Goal: Task Accomplishment & Management: Use online tool/utility

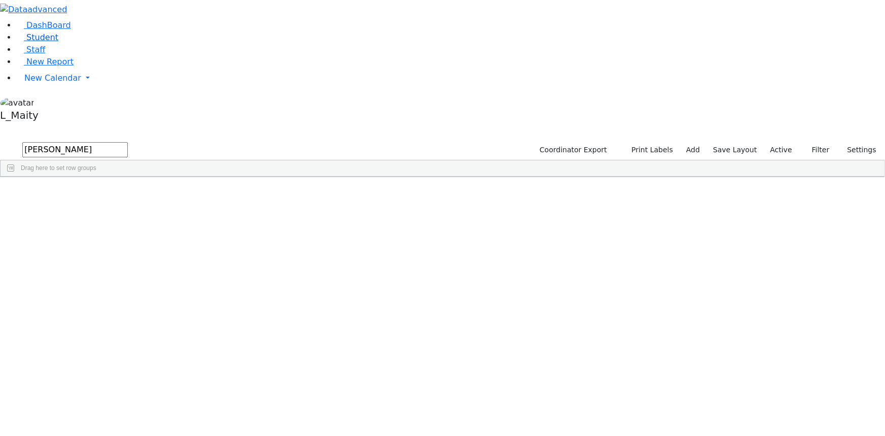
click at [46, 42] on span "Student" at bounding box center [42, 37] width 32 height 10
click at [128, 142] on input "text" at bounding box center [74, 149] width 105 height 15
click at [171, 220] on div "Joel" at bounding box center [142, 227] width 57 height 14
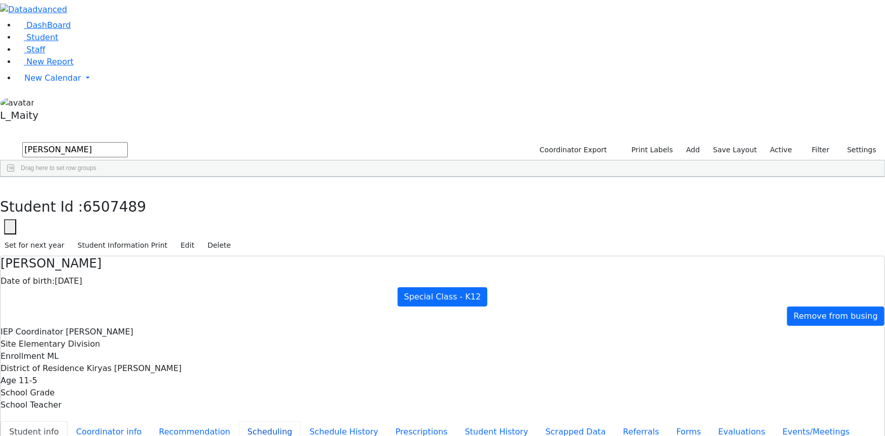
click at [239, 421] on button "Scheduling" at bounding box center [270, 431] width 62 height 21
click at [10, 185] on icon "button" at bounding box center [8, 188] width 6 height 6
click at [128, 142] on input "meis" at bounding box center [74, 149] width 105 height 15
click at [128, 142] on input "nov" at bounding box center [74, 149] width 105 height 15
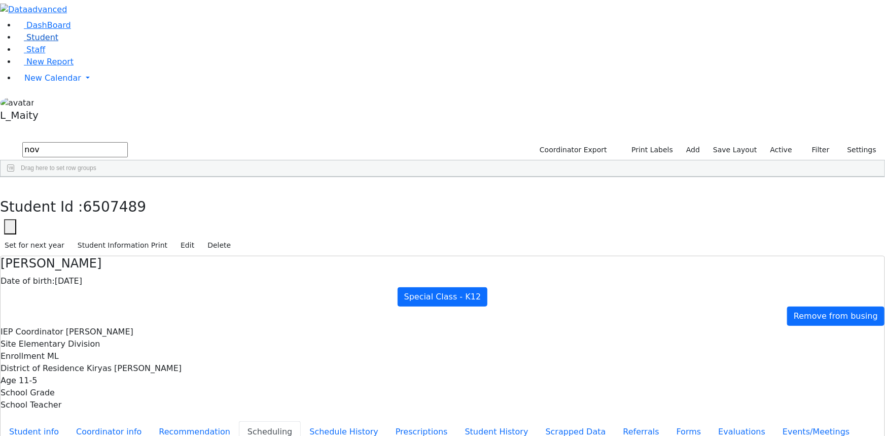
type input "nov"
click at [58, 42] on link "Student" at bounding box center [37, 37] width 42 height 10
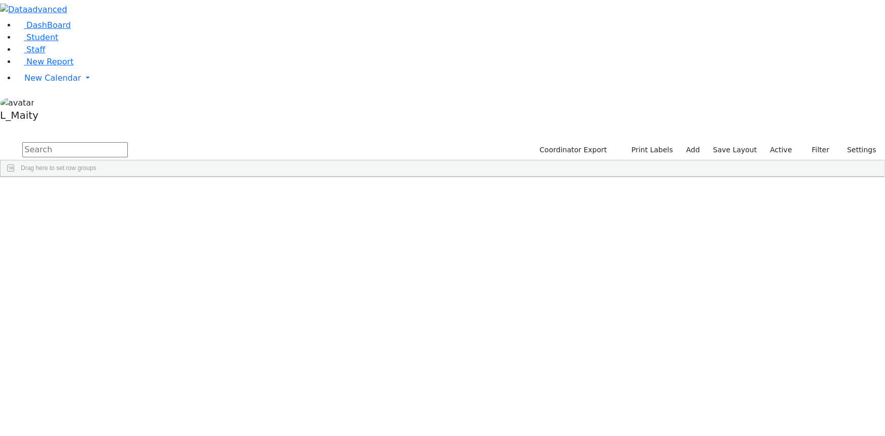
scroll to position [3780, 0]
click at [35, 83] on span "New Calendar" at bounding box center [52, 78] width 57 height 10
click at [41, 103] on span "Calendar" at bounding box center [40, 98] width 37 height 10
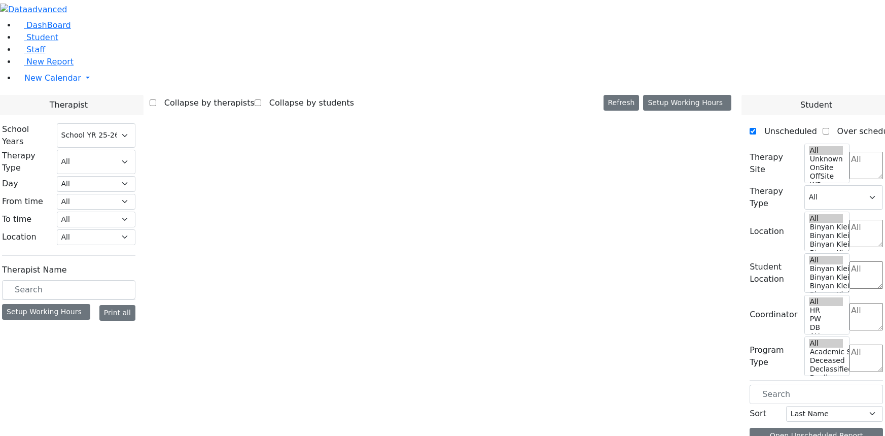
select select "212"
select select "2"
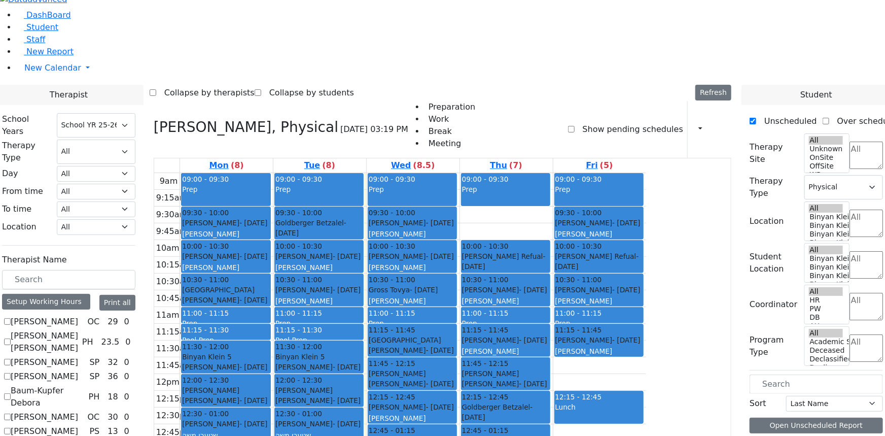
scroll to position [599, 0]
checkbox input "true"
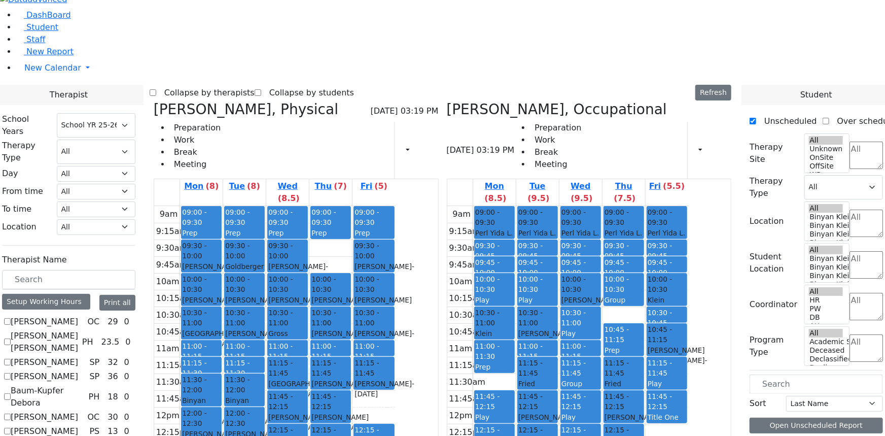
click at [154, 101] on icon at bounding box center [154, 109] width 0 height 17
select select "1"
checkbox input "false"
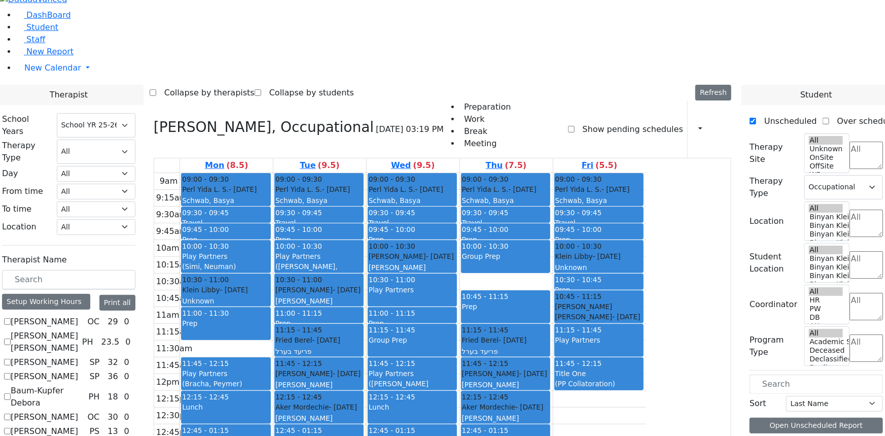
checkbox input "false"
select select
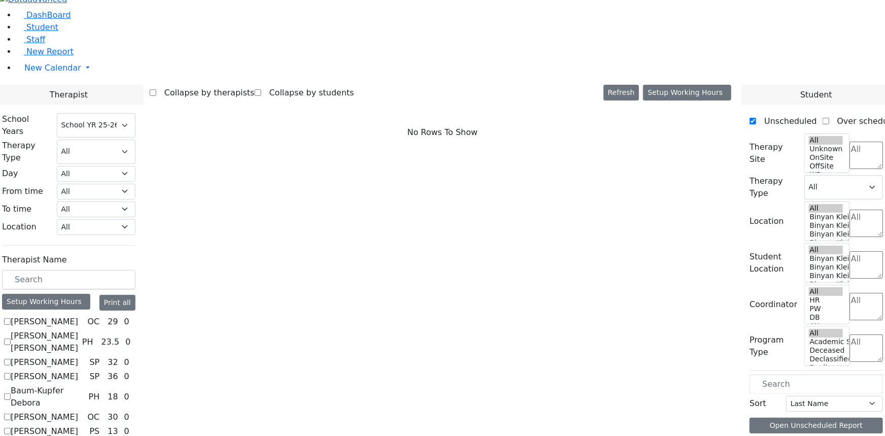
scroll to position [1106, 0]
checkbox input "true"
select select "3"
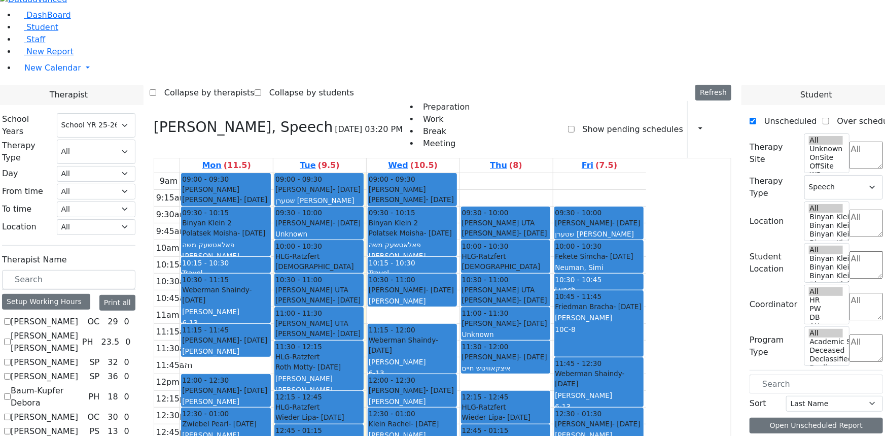
checkbox input "false"
select select
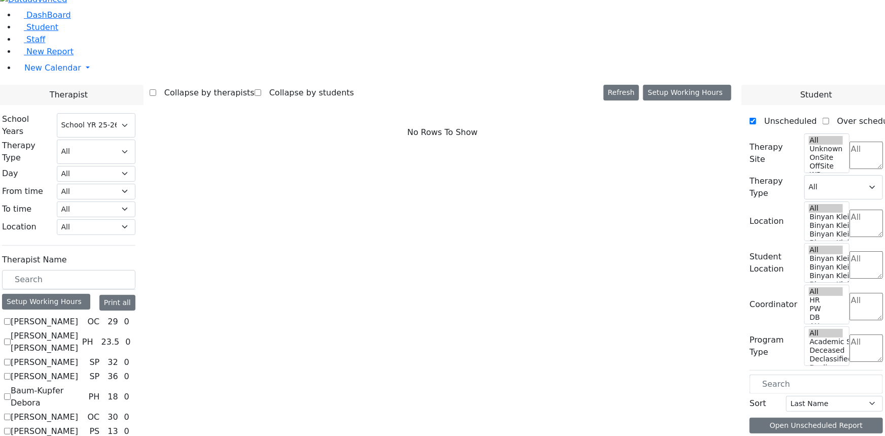
scroll to position [691, 0]
checkbox input "true"
select select "1"
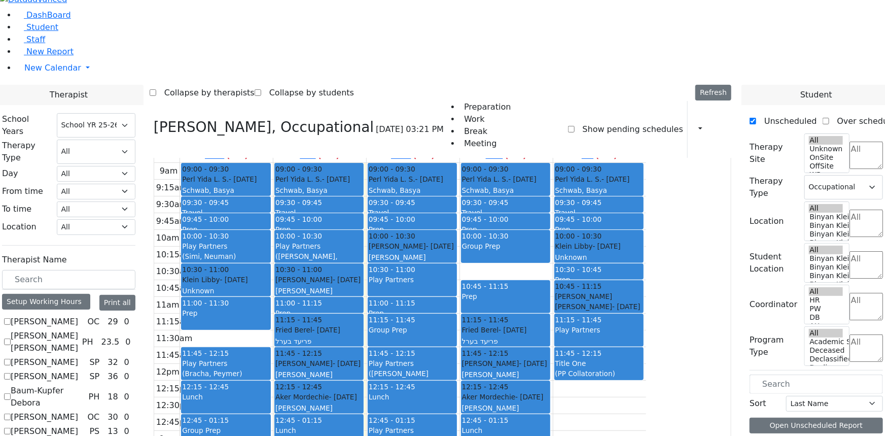
scroll to position [0, 0]
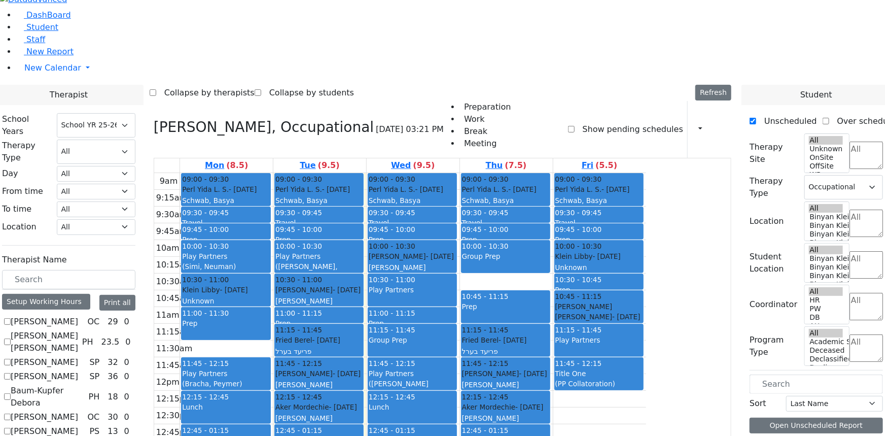
checkbox input "false"
select select
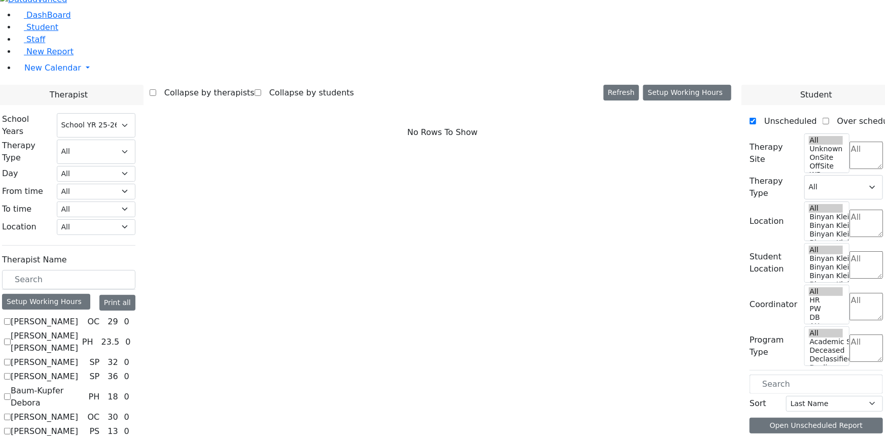
scroll to position [1060, 0]
checkbox input "true"
select select "3"
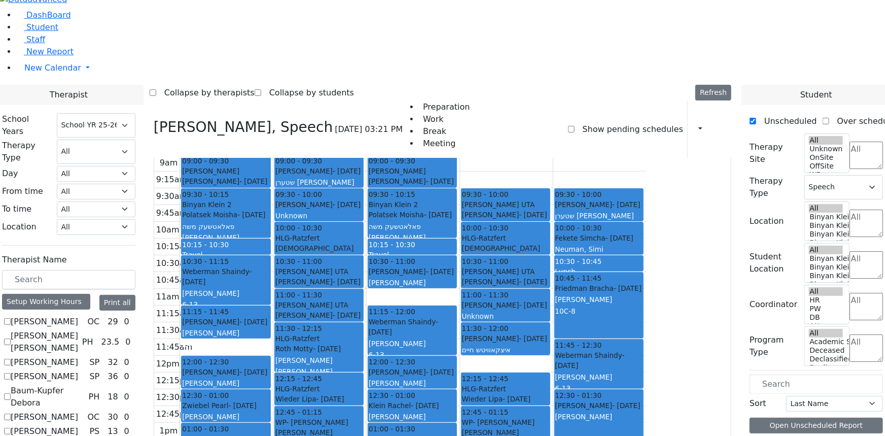
scroll to position [28, 0]
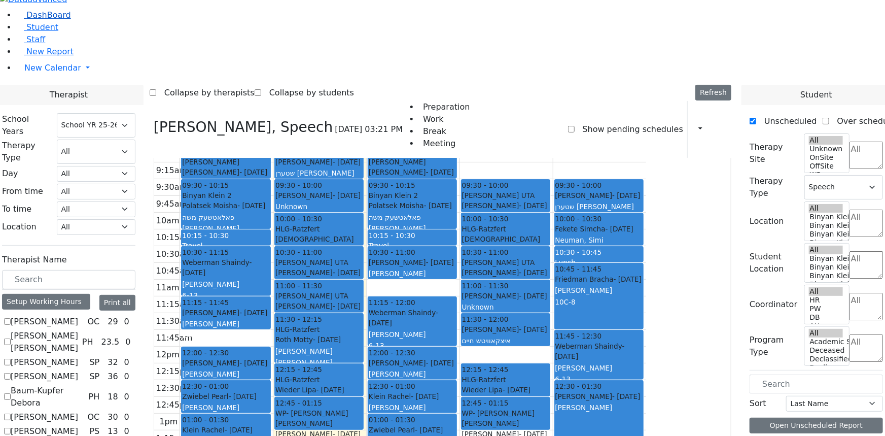
click at [54, 20] on span "DashBoard" at bounding box center [48, 15] width 45 height 10
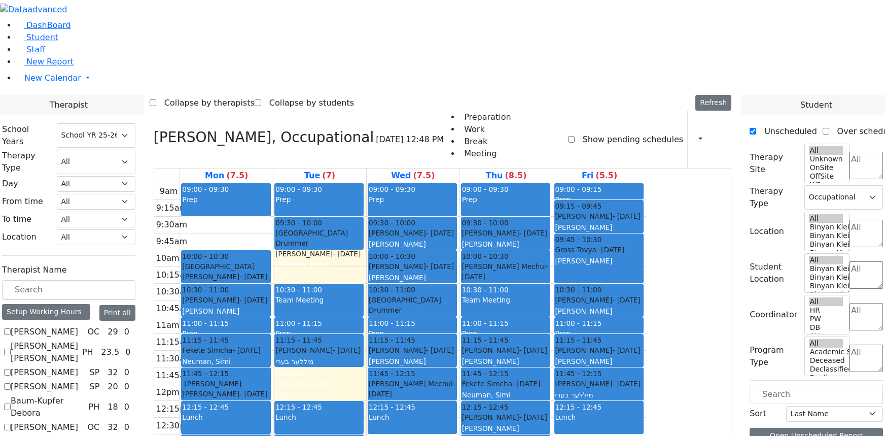
select select "212"
select select "1"
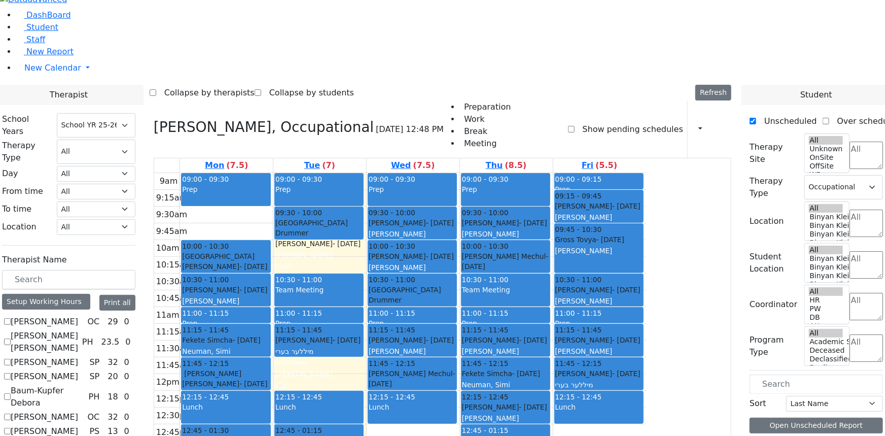
scroll to position [477, 0]
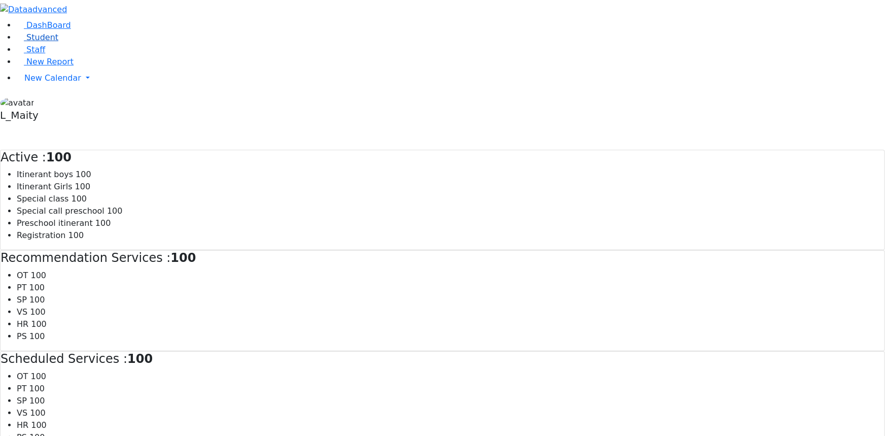
click at [55, 42] on link "Student" at bounding box center [37, 37] width 42 height 10
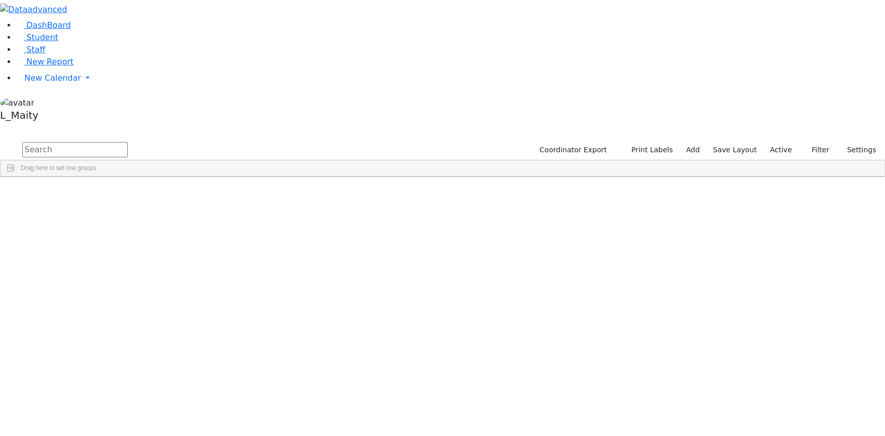
scroll to position [3734, 0]
click at [114, 320] on div "[PERSON_NAME]" at bounding box center [84, 327] width 57 height 14
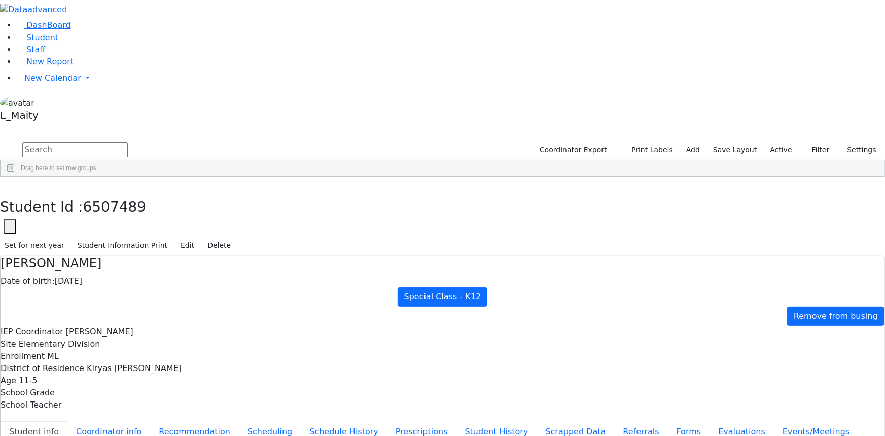
scroll to position [45, 0]
click at [57, 66] on span "New Report" at bounding box center [49, 62] width 47 height 10
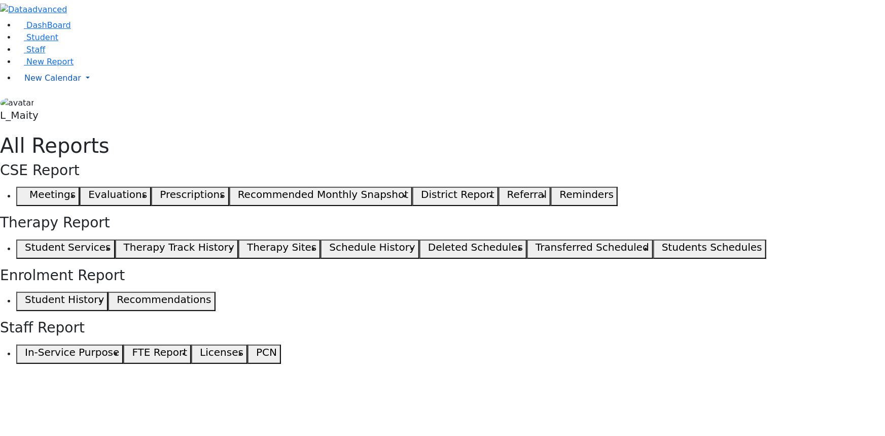
click at [41, 83] on span "New Calendar" at bounding box center [52, 78] width 57 height 10
click at [44, 103] on span "Calendar" at bounding box center [40, 98] width 37 height 10
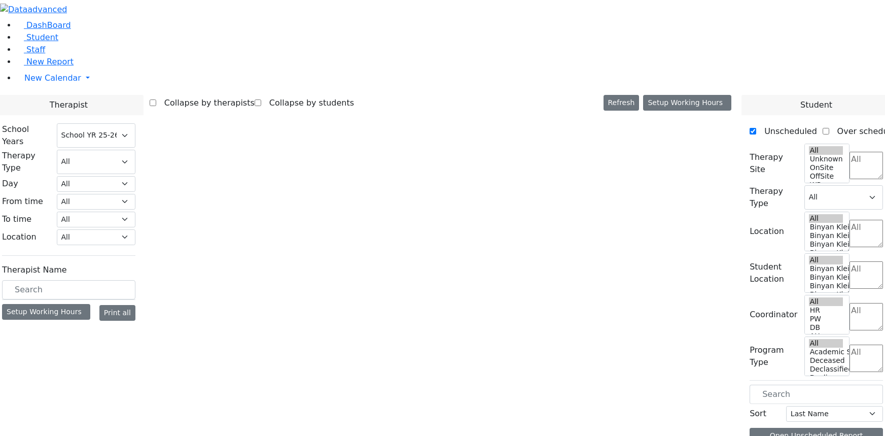
select select "212"
select select "3"
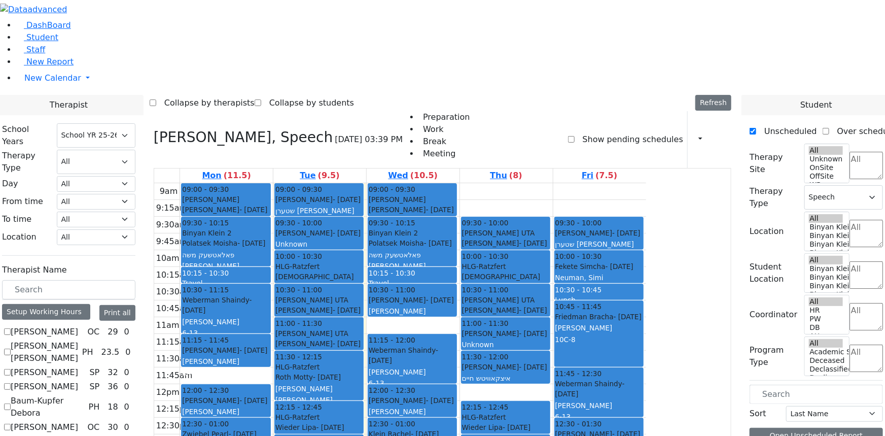
scroll to position [92, 0]
checkbox input "true"
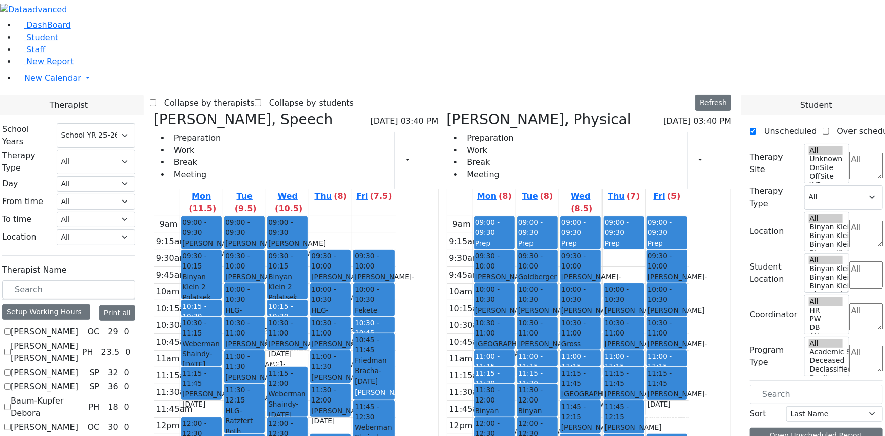
click at [154, 111] on icon at bounding box center [154, 119] width 0 height 17
select select "2"
checkbox input "false"
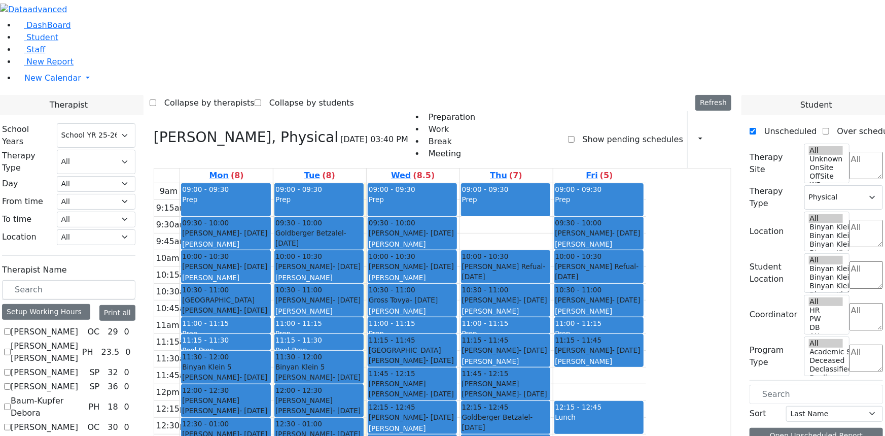
checkbox input "true"
select select
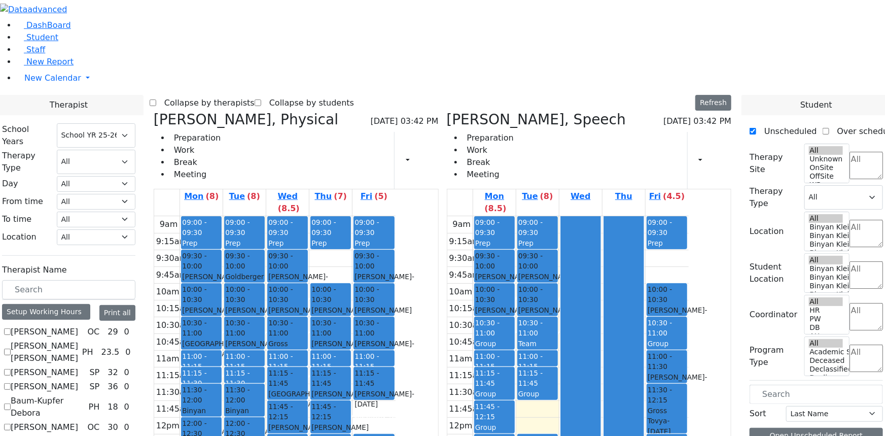
checkbox input "false"
select select "3"
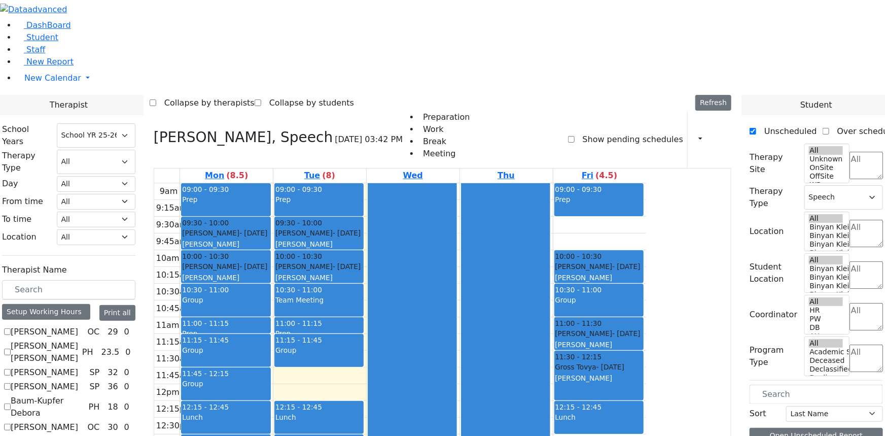
checkbox input "false"
select select
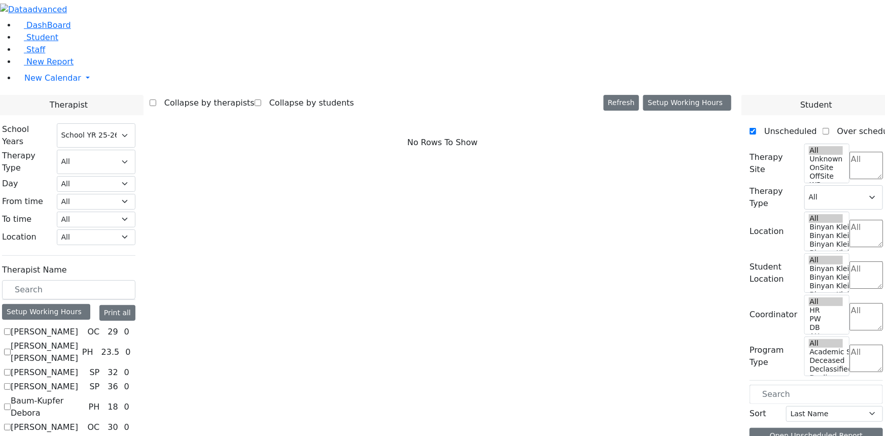
scroll to position [230, 0]
checkbox input "true"
select select "3"
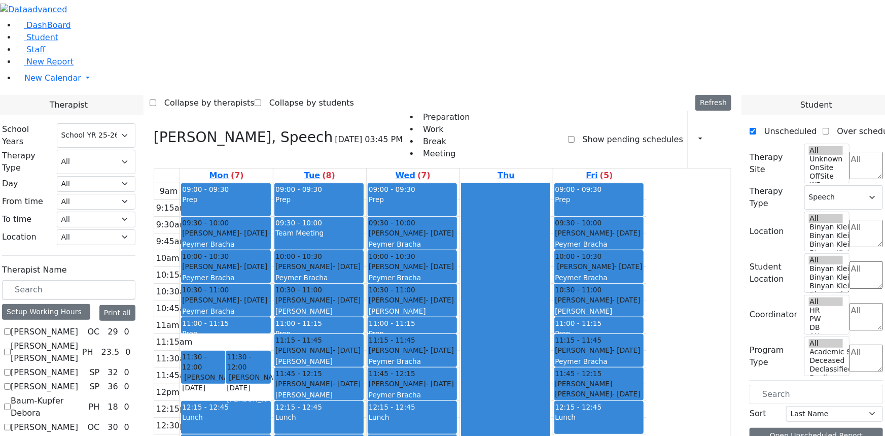
checkbox input "false"
select select
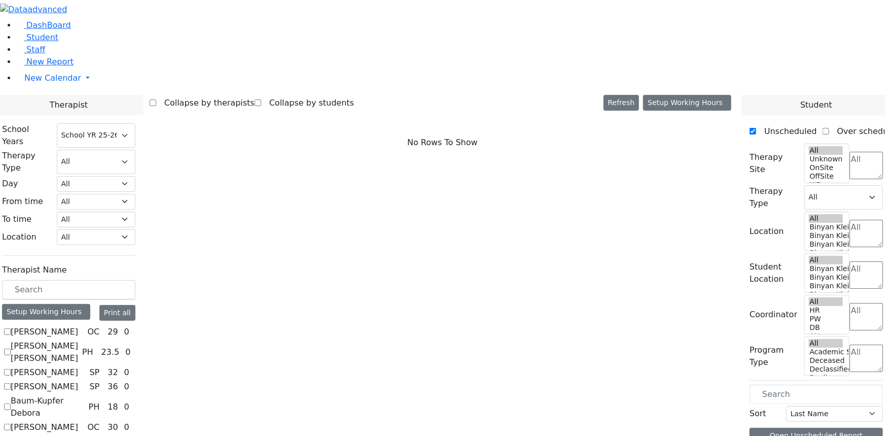
scroll to position [415, 0]
checkbox input "true"
select select "3"
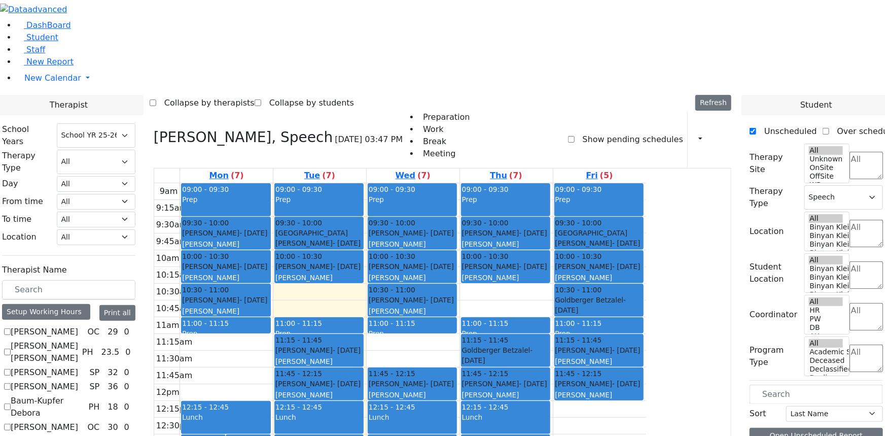
checkbox input "false"
select select
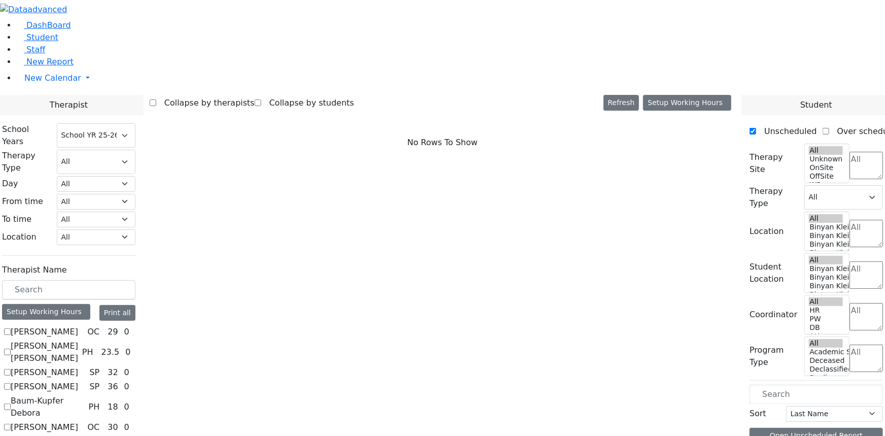
checkbox input "true"
select select "3"
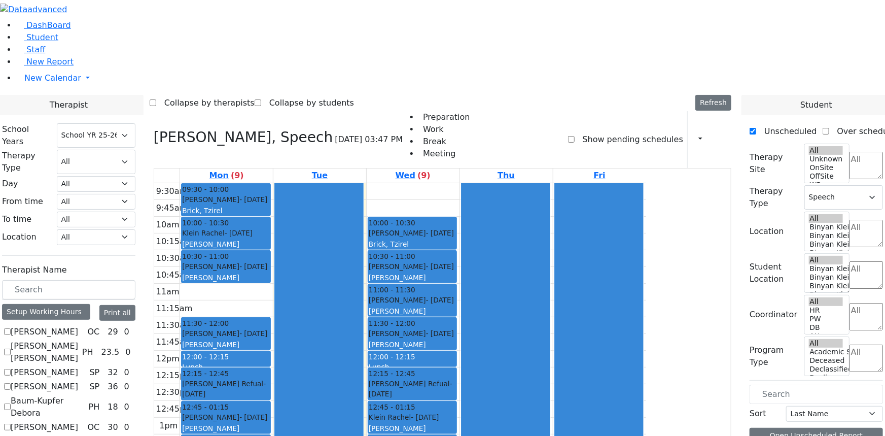
checkbox input "false"
select select
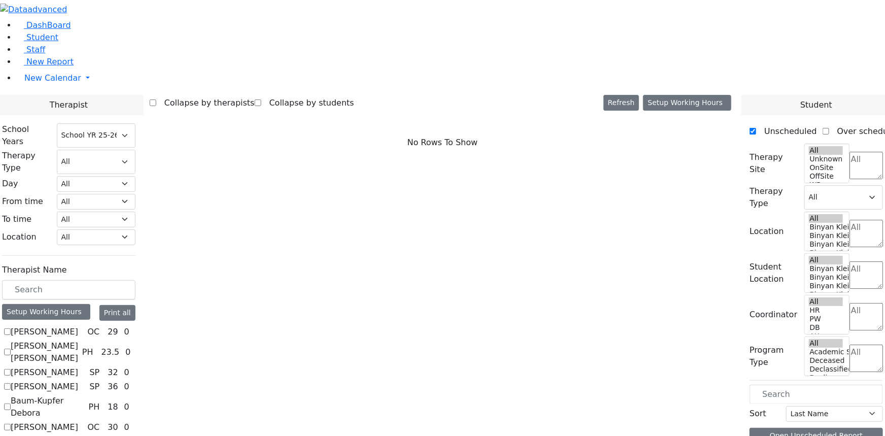
checkbox input "true"
select select "3"
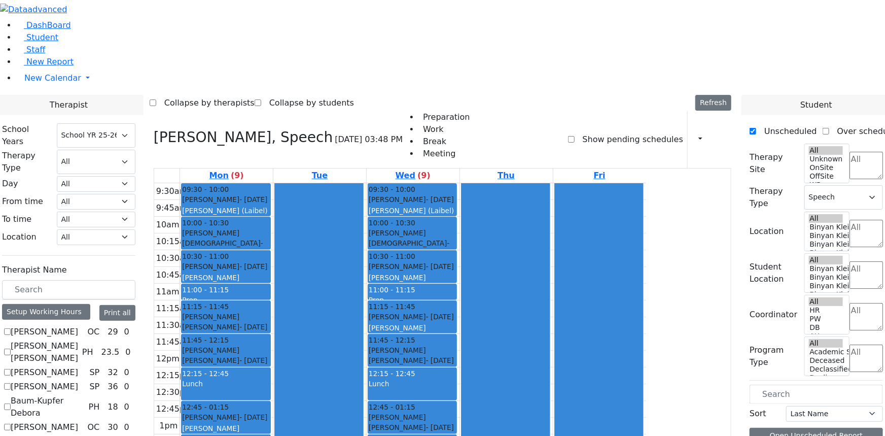
scroll to position [553, 0]
checkbox input "false"
select select
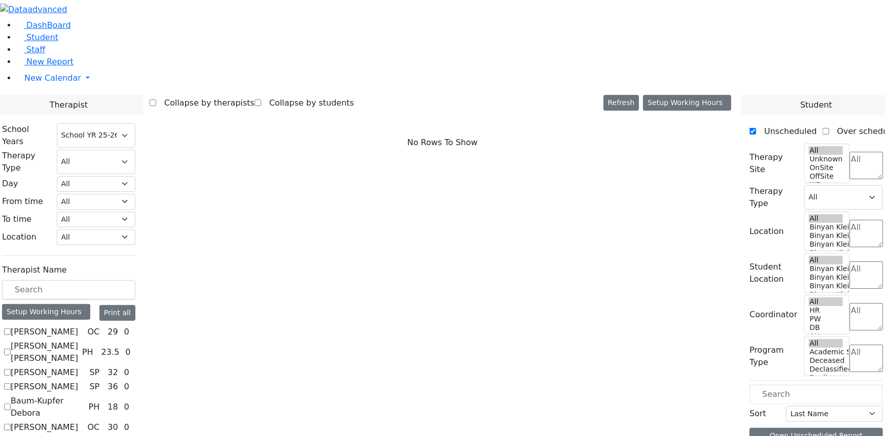
checkbox input "true"
select select "3"
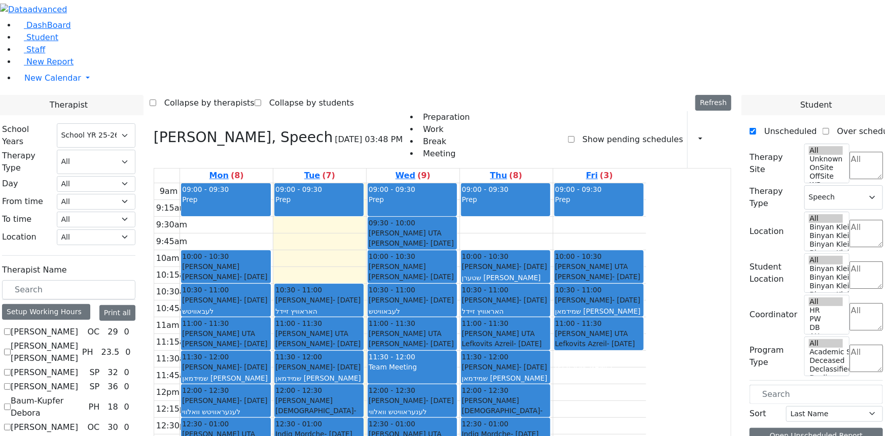
checkbox input "false"
select select
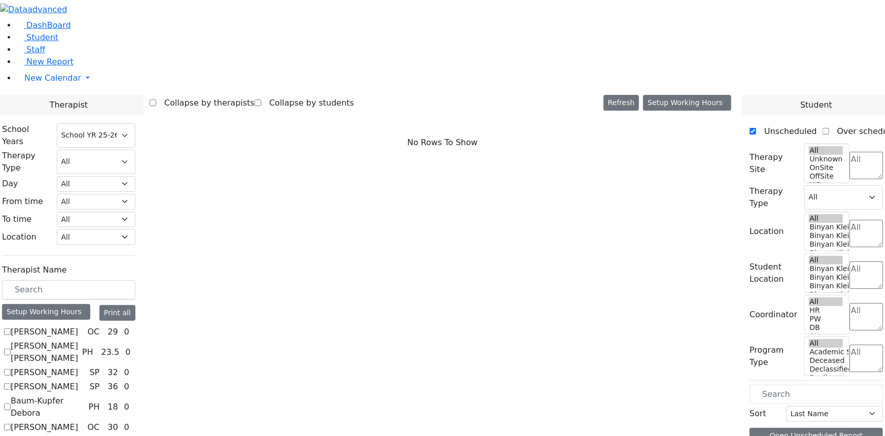
scroll to position [830, 0]
checkbox input "true"
select select "3"
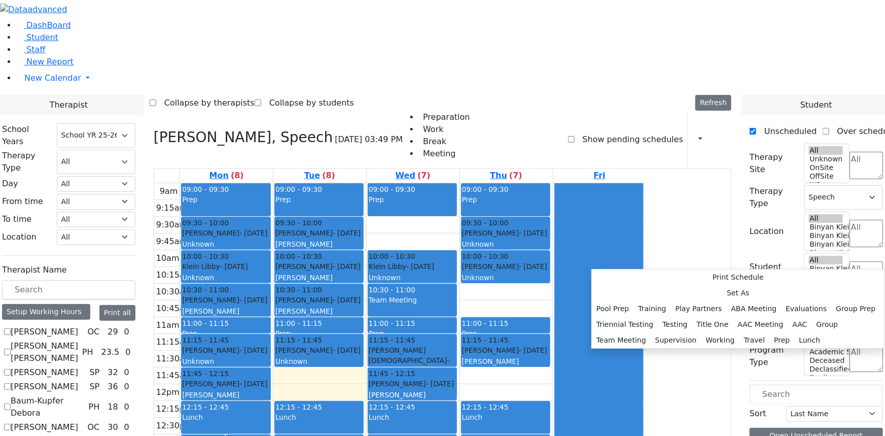
checkbox input "false"
select select
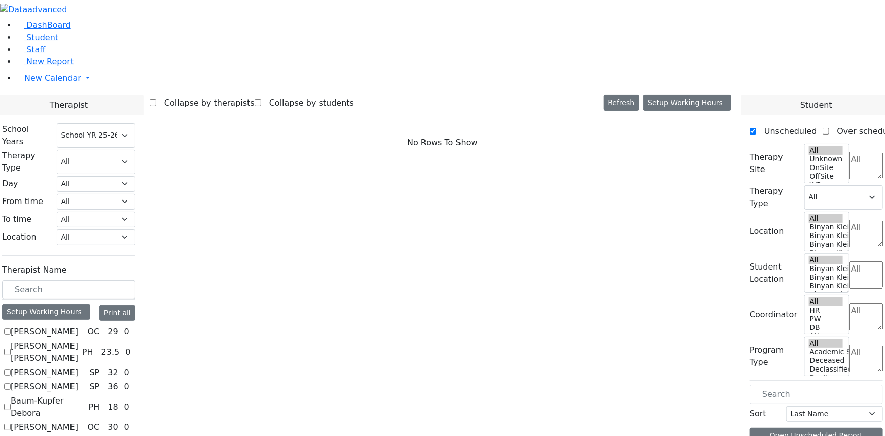
scroll to position [922, 0]
checkbox input "true"
select select "3"
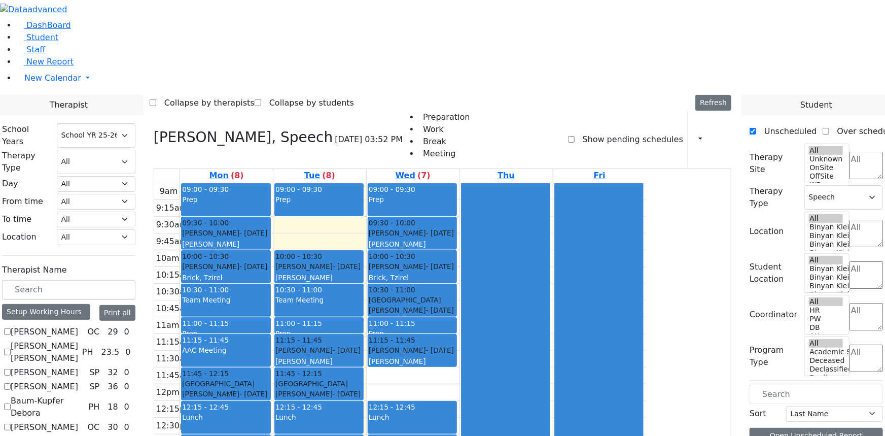
checkbox input "false"
select select
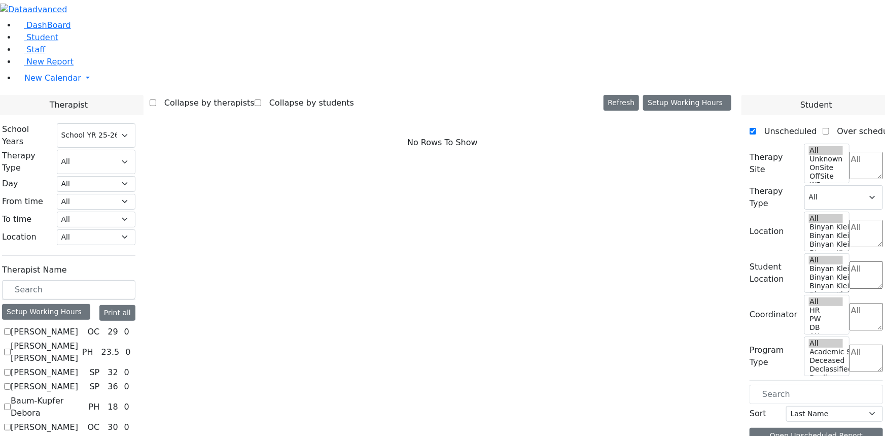
scroll to position [876, 0]
checkbox input "true"
select select "2"
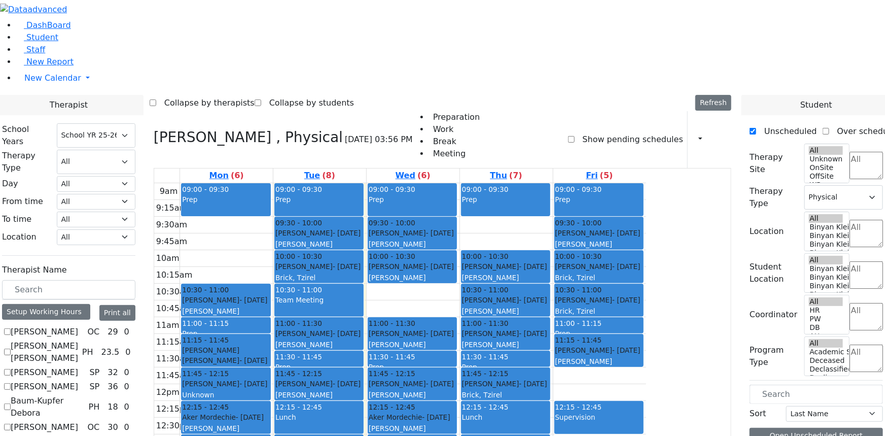
checkbox input "false"
select select
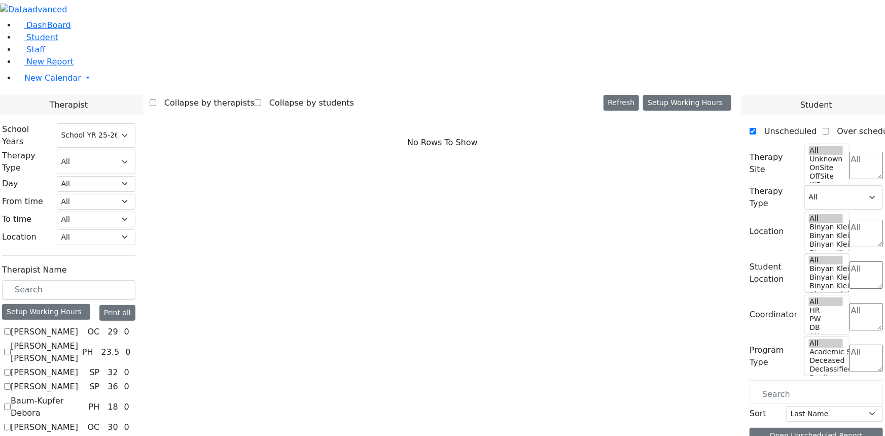
scroll to position [0, 0]
click at [78, 326] on label "[PERSON_NAME]" at bounding box center [44, 332] width 67 height 12
click at [11, 328] on input "[PERSON_NAME]" at bounding box center [7, 331] width 7 height 7
checkbox input "true"
select select "1"
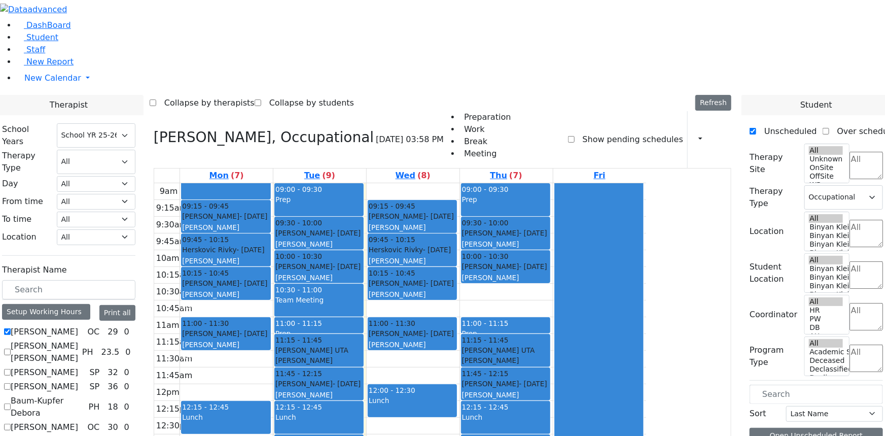
click at [78, 326] on label "[PERSON_NAME]" at bounding box center [44, 332] width 67 height 12
click at [11, 328] on input "[PERSON_NAME]" at bounding box center [7, 331] width 7 height 7
checkbox input "false"
select select
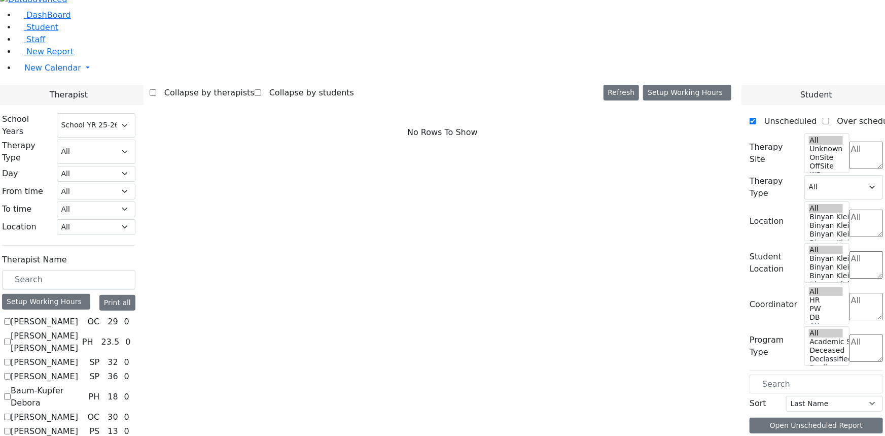
scroll to position [184, 0]
checkbox input "true"
select select "1"
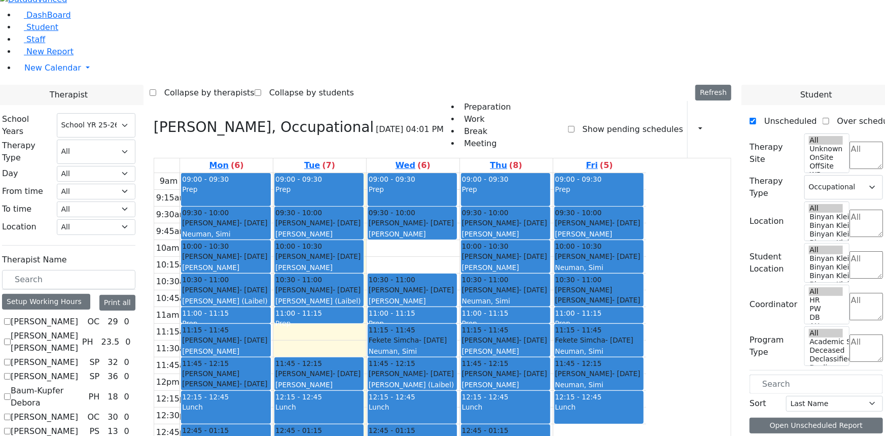
checkbox input "false"
select select
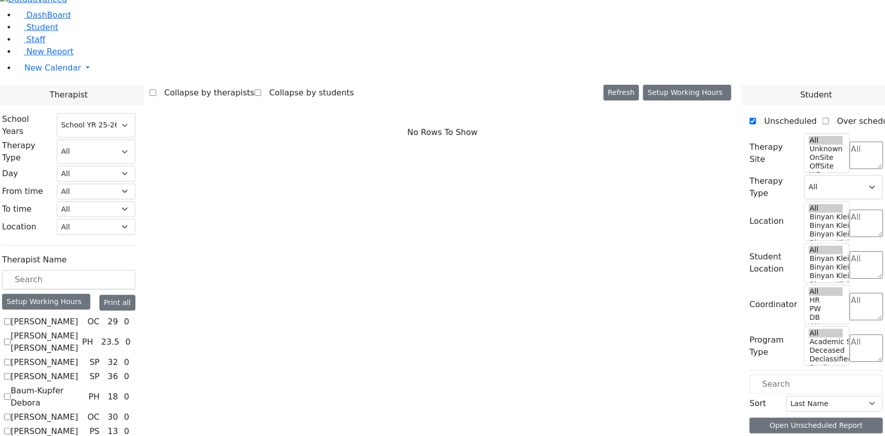
scroll to position [876, 0]
checkbox input "true"
select select "1"
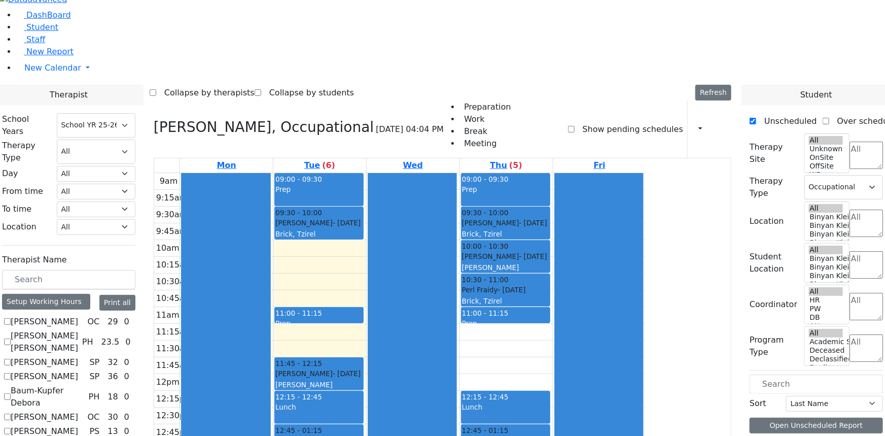
checkbox input "false"
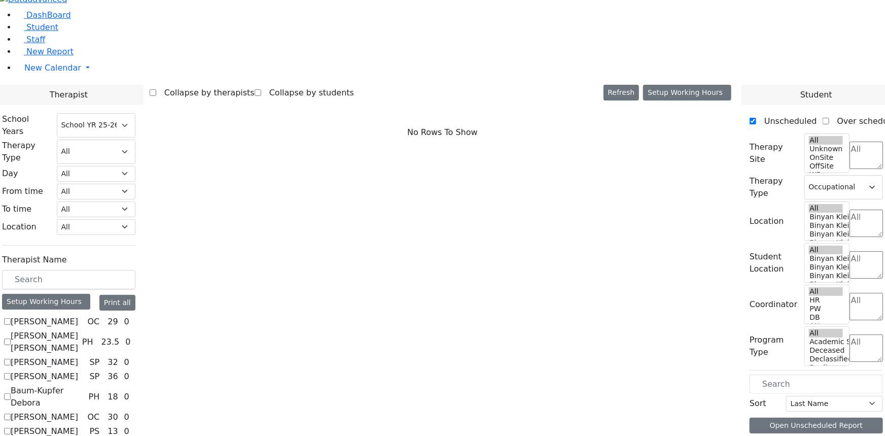
select select
checkbox input "true"
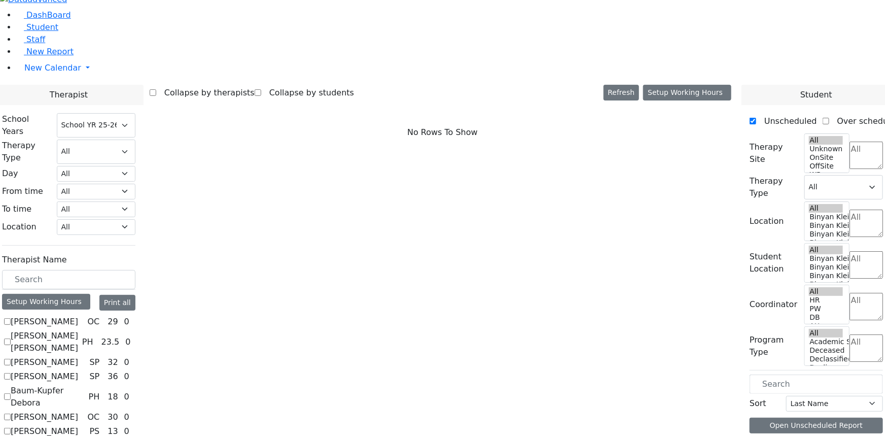
select select "1"
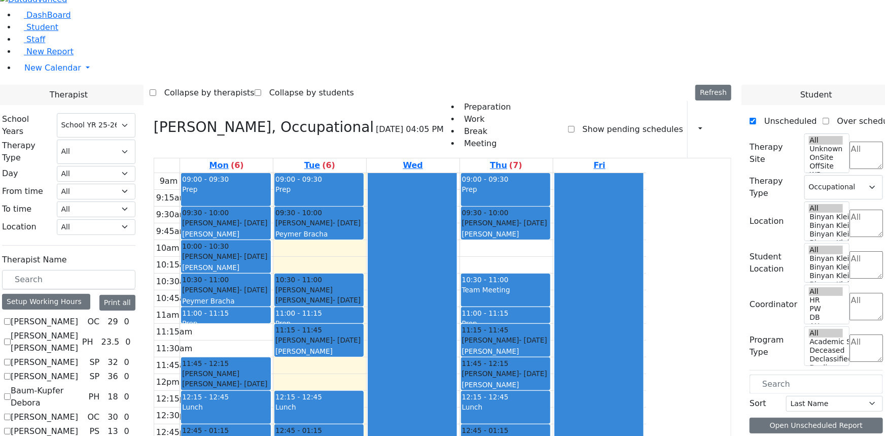
checkbox input "false"
select select
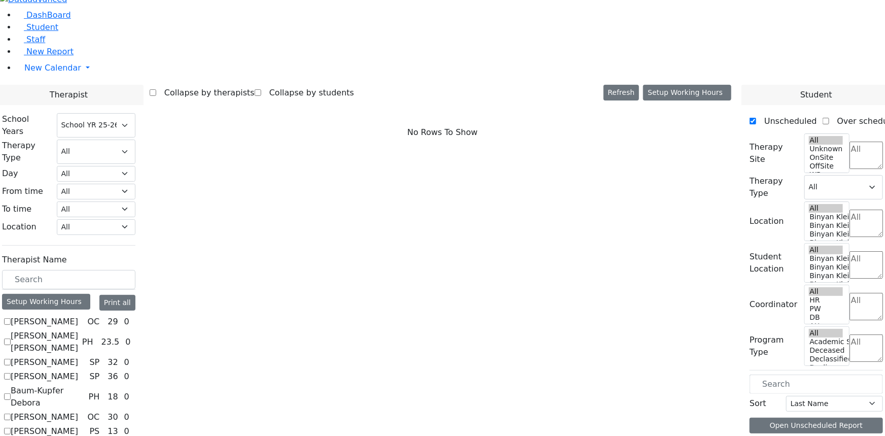
scroll to position [968, 0]
checkbox input "true"
select select "1"
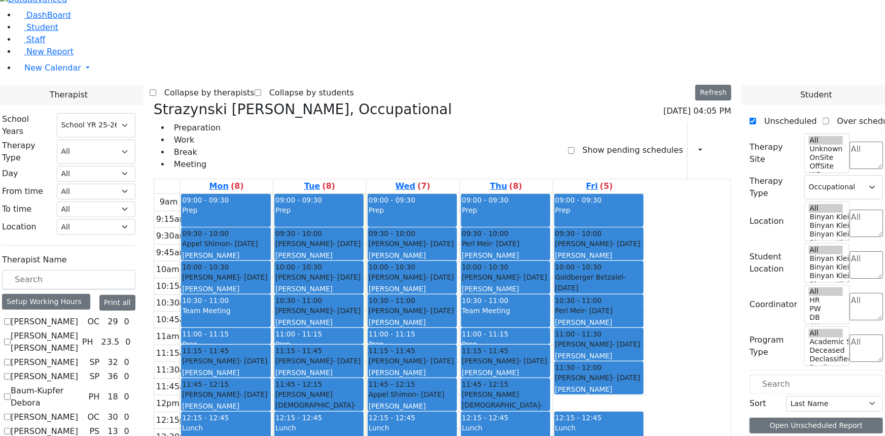
scroll to position [830, 0]
checkbox input "true"
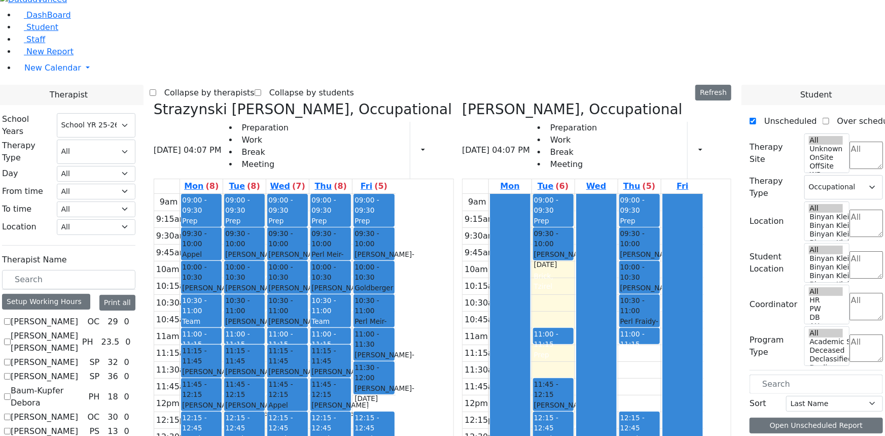
scroll to position [46, 0]
click at [85, 384] on label "Baum-Kupfer Debora" at bounding box center [48, 396] width 74 height 24
click at [11, 393] on input "Baum-Kupfer Debora" at bounding box center [7, 396] width 7 height 7
checkbox input "true"
select select
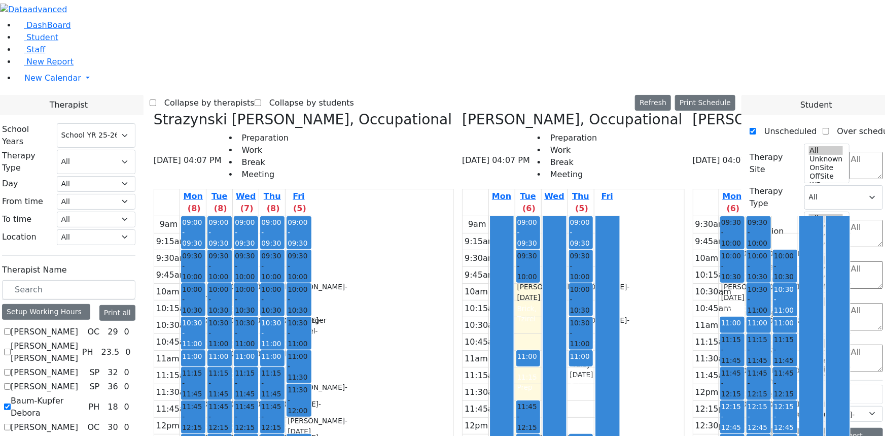
scroll to position [138, 0]
checkbox input "true"
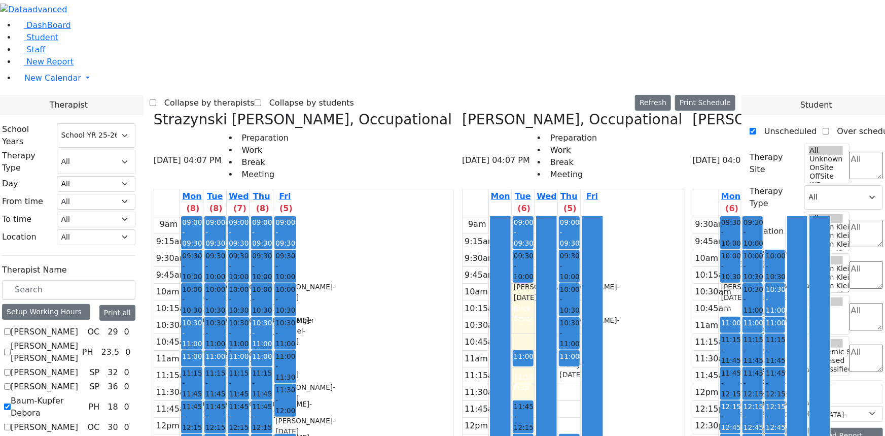
click at [251, 95] on label "Collapse by therapists" at bounding box center [205, 103] width 98 height 16
click at [156, 99] on input "Collapse by therapists" at bounding box center [153, 102] width 7 height 7
checkbox input "true"
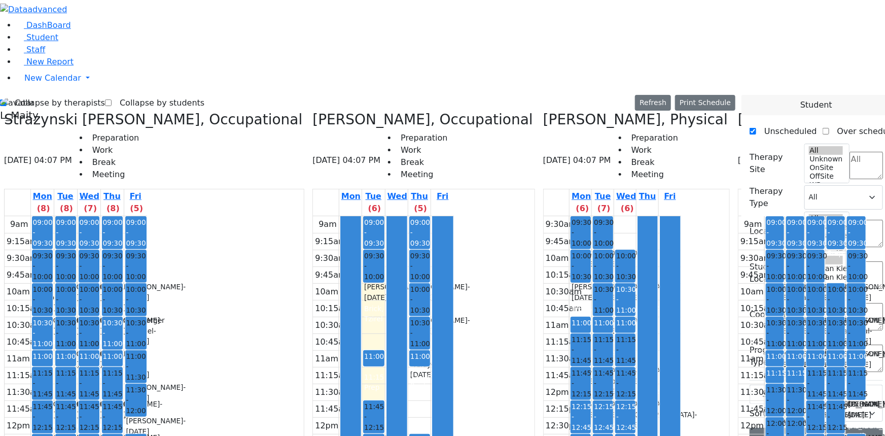
click at [543, 111] on icon at bounding box center [543, 119] width 0 height 17
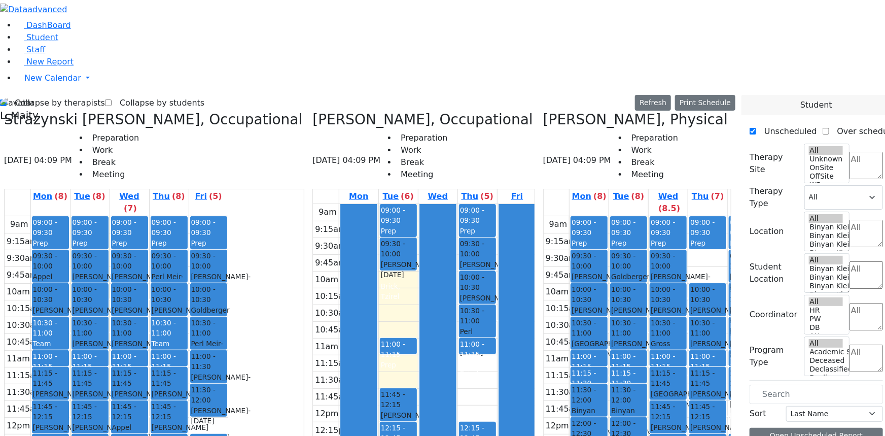
click at [543, 111] on span at bounding box center [543, 119] width 0 height 17
click at [543, 111] on icon at bounding box center [543, 119] width 0 height 17
select select "1"
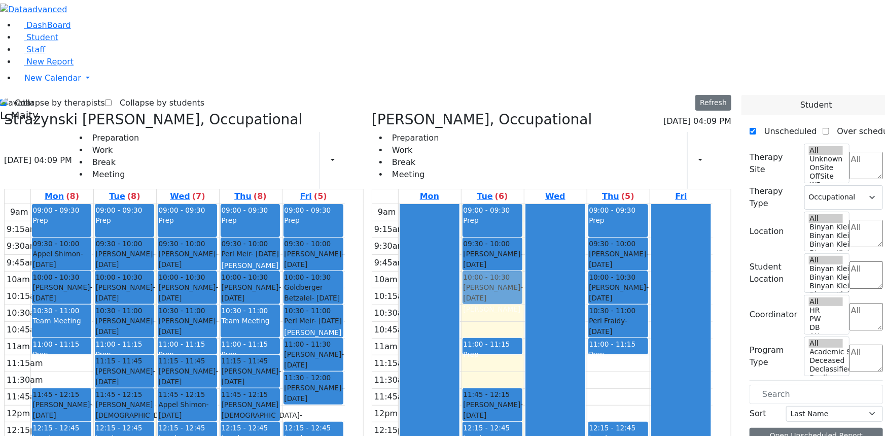
drag, startPoint x: 92, startPoint y: 238, endPoint x: 493, endPoint y: 158, distance: 408.4
click at [494, 158] on div "Strazynski [PERSON_NAME], Occupational [DATE] 04:09 PM Preparation Work Break M…" at bounding box center [367, 358] width 735 height 495
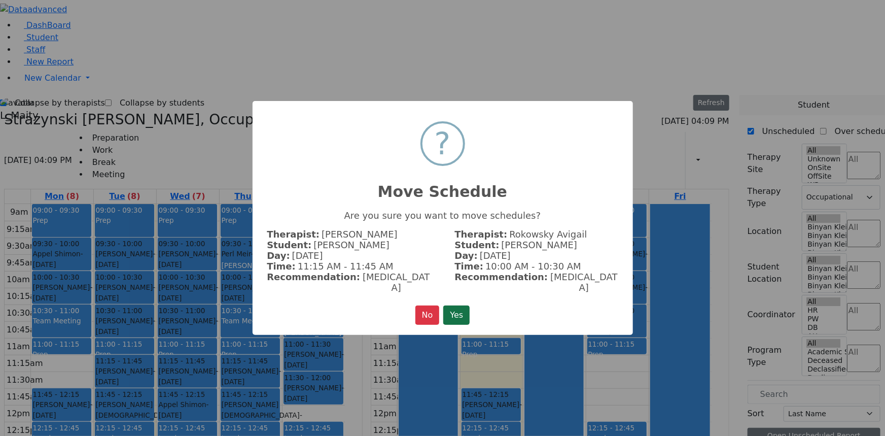
click at [455, 305] on button "Yes" at bounding box center [456, 314] width 26 height 19
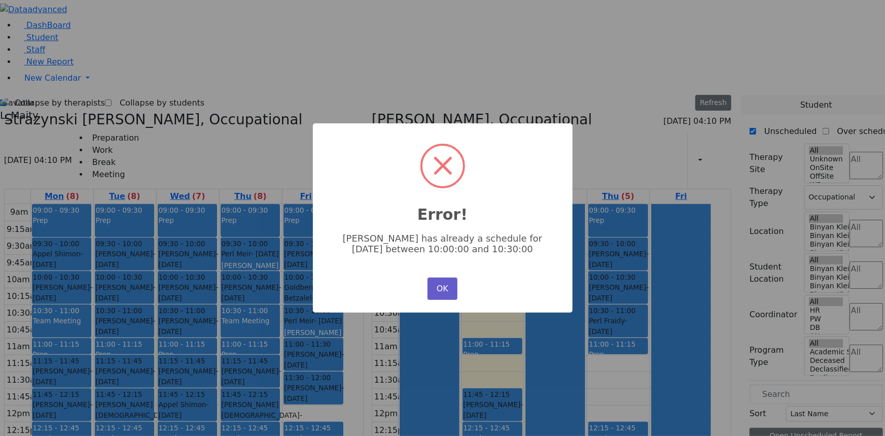
click at [446, 290] on button "OK" at bounding box center [441, 288] width 29 height 22
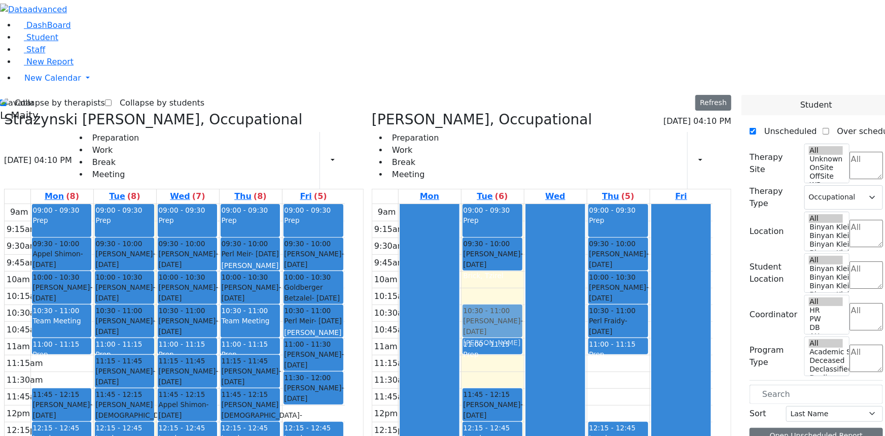
drag, startPoint x: 91, startPoint y: 244, endPoint x: 477, endPoint y: 204, distance: 388.0
click at [485, 200] on div "Strazynski [PERSON_NAME], Occupational [DATE] 04:10 PM Preparation Work Break M…" at bounding box center [367, 358] width 735 height 495
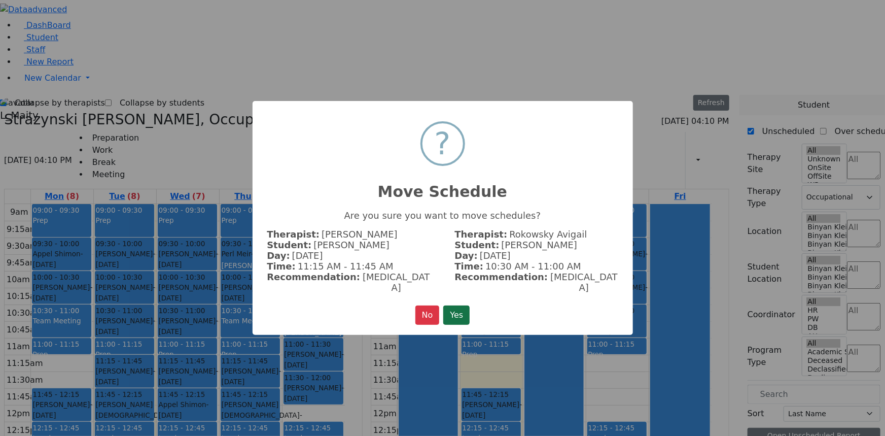
click at [460, 306] on button "Yes" at bounding box center [456, 314] width 26 height 19
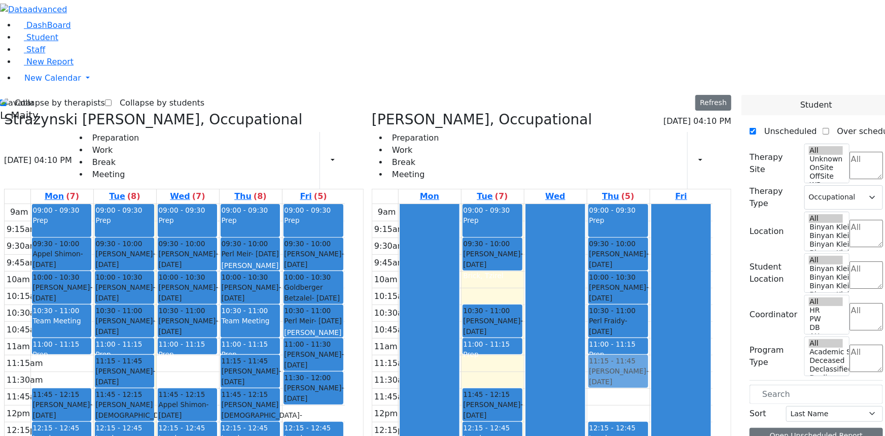
drag, startPoint x: 224, startPoint y: 233, endPoint x: 628, endPoint y: 231, distance: 404.2
click at [628, 231] on div "Strazynski [PERSON_NAME], Occupational [DATE] 04:10 PM Preparation Work Break M…" at bounding box center [367, 358] width 735 height 495
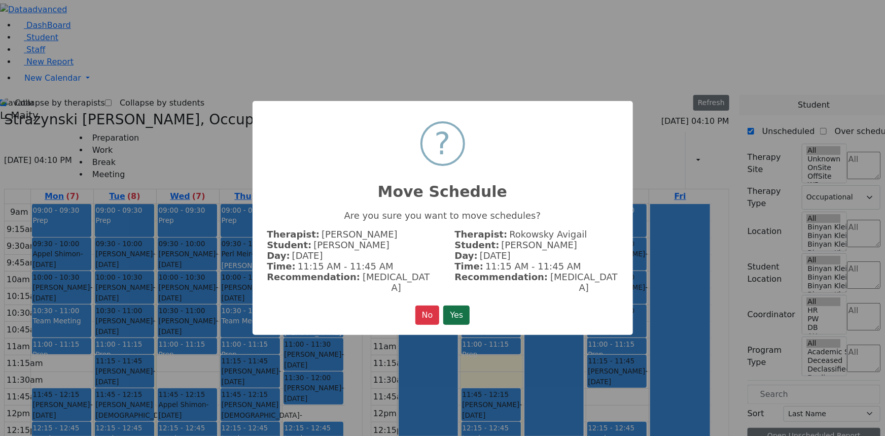
click at [453, 310] on button "Yes" at bounding box center [456, 314] width 26 height 19
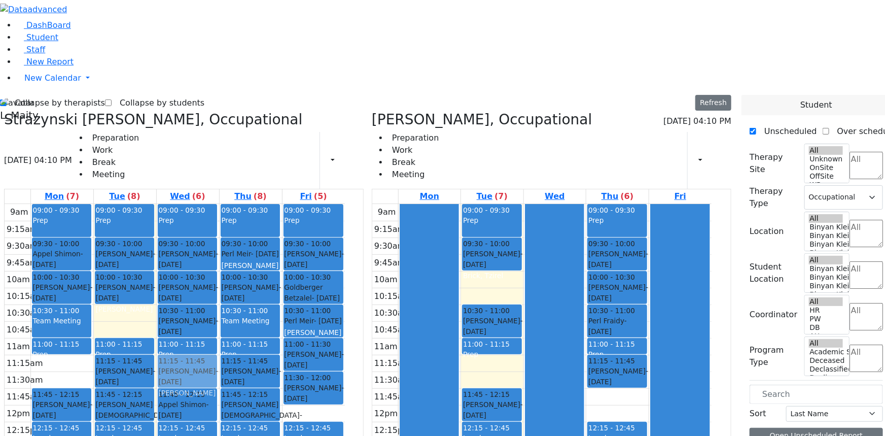
drag, startPoint x: 167, startPoint y: 191, endPoint x: 215, endPoint y: 240, distance: 68.8
click at [215, 240] on tr "09:00 - 09:30 Prep 09:30 - 10:00 [PERSON_NAME] - [DATE] [PERSON_NAME] 10:00 - 1…" at bounding box center [175, 405] width 340 height 402
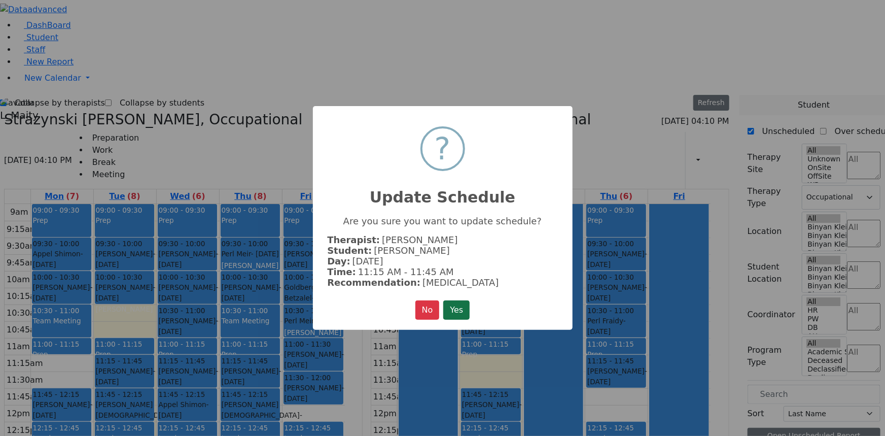
click at [461, 308] on button "Yes" at bounding box center [456, 309] width 26 height 19
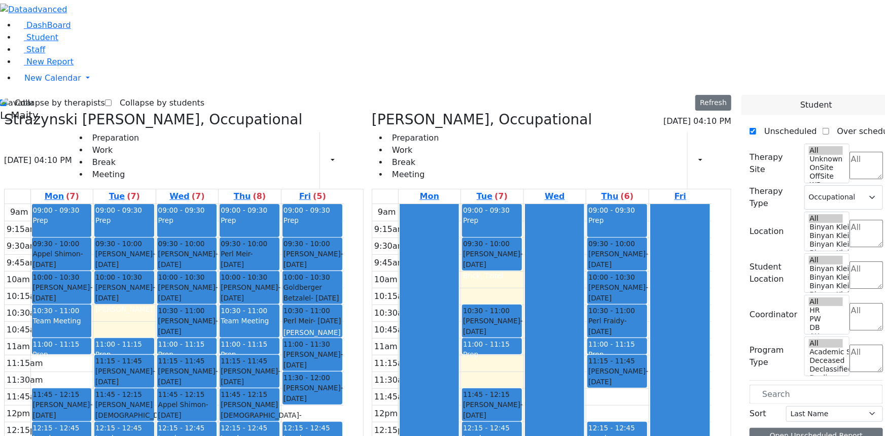
click at [4, 111] on icon at bounding box center [4, 119] width 0 height 17
checkbox input "false"
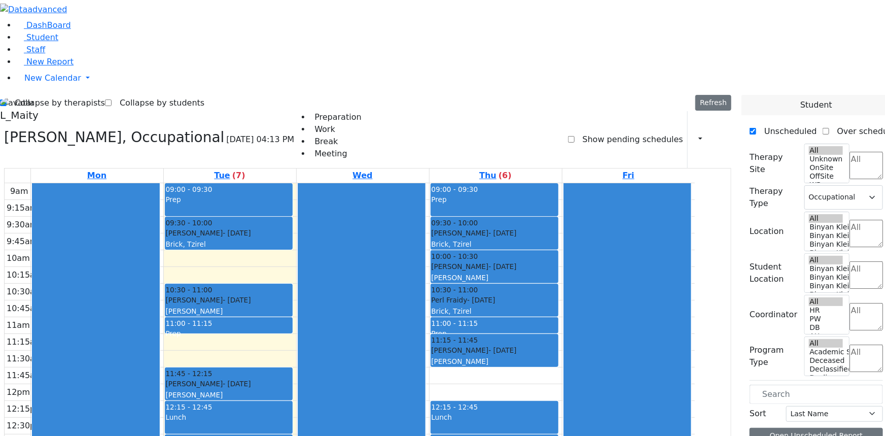
click at [38, 95] on label "Collapse by therapists" at bounding box center [56, 103] width 98 height 16
click at [7, 99] on input "Collapse by therapists" at bounding box center [3, 102] width 7 height 7
checkbox input "false"
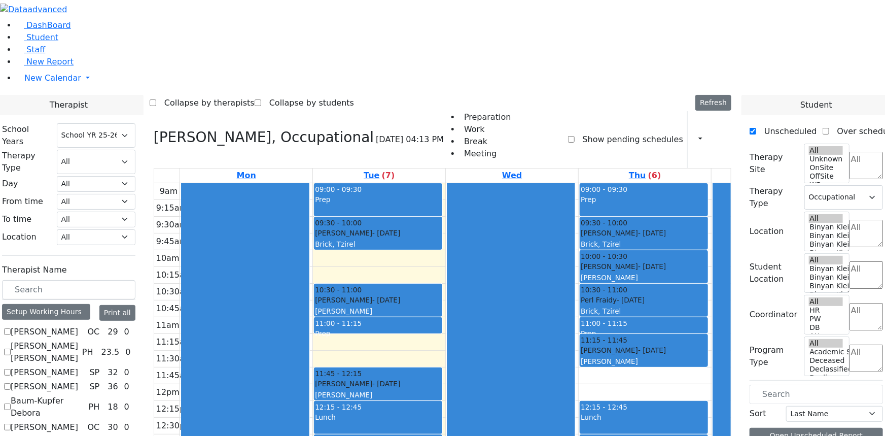
scroll to position [1168, 0]
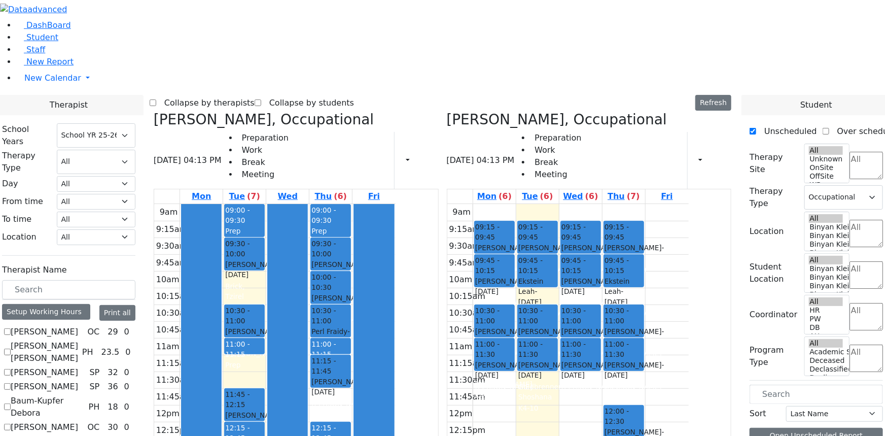
checkbox input "false"
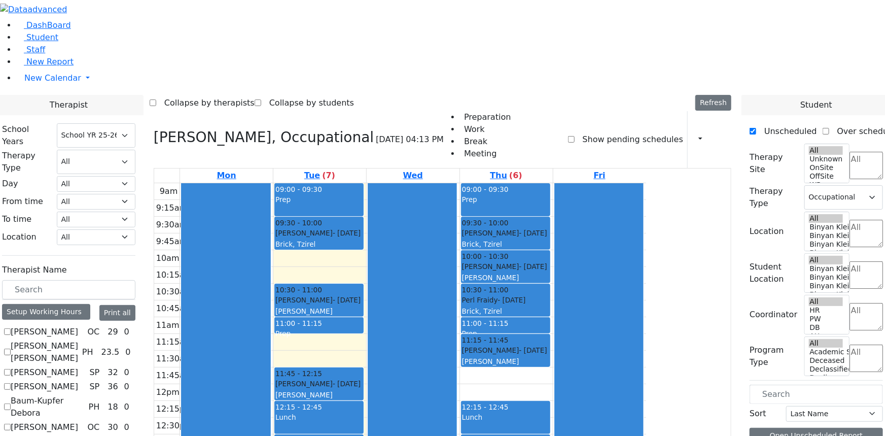
scroll to position [1214, 0]
checkbox input "true"
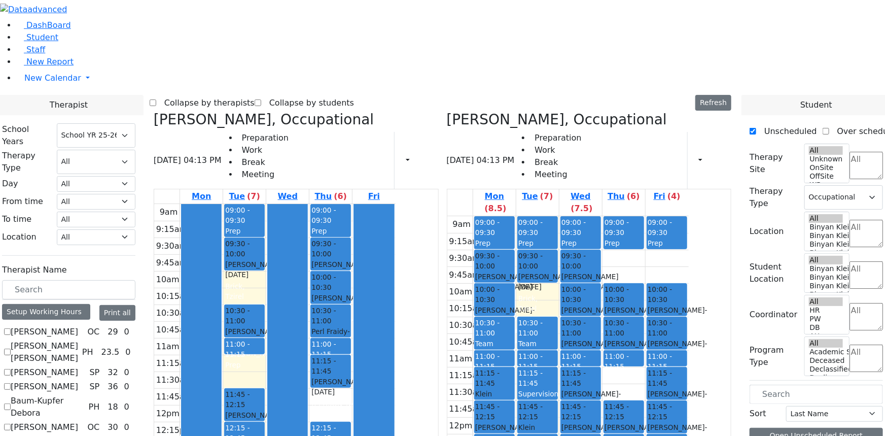
click at [154, 111] on icon at bounding box center [154, 119] width 0 height 17
checkbox input "false"
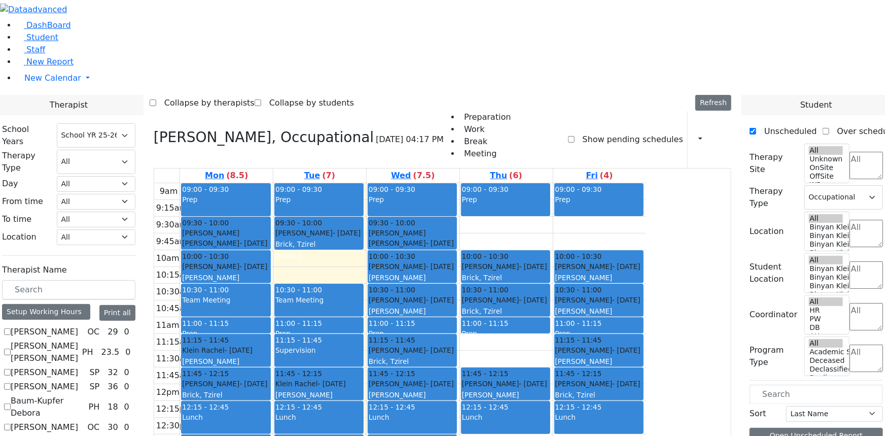
click at [154, 129] on icon at bounding box center [154, 137] width 0 height 17
select select
checkbox input "false"
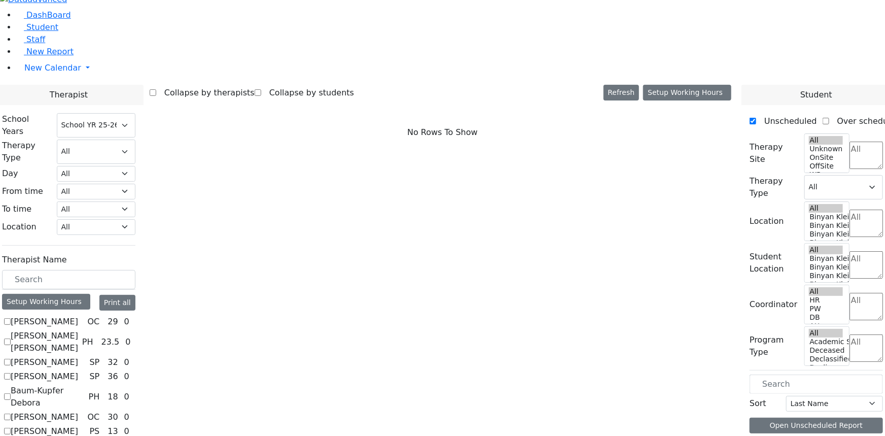
scroll to position [338, 0]
checkbox input "true"
select select "2"
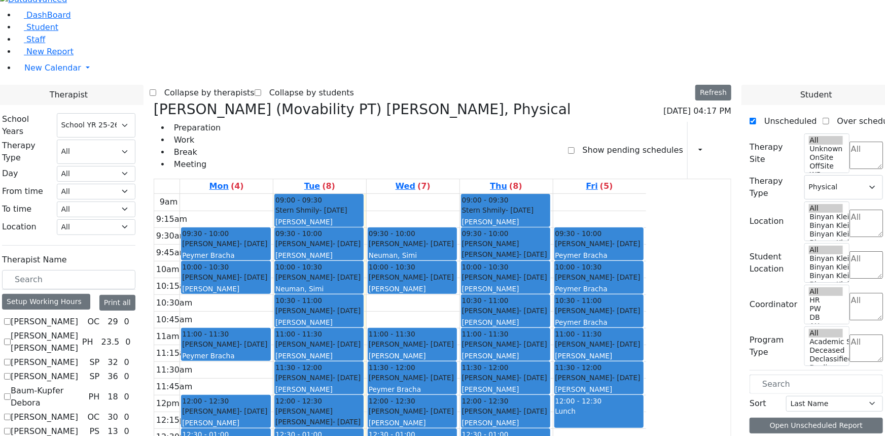
checkbox input "false"
select select
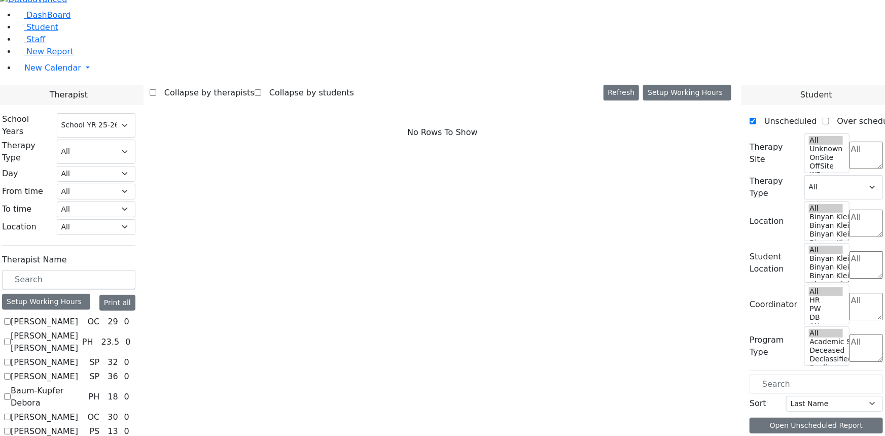
scroll to position [568, 0]
checkbox input "true"
select select "2"
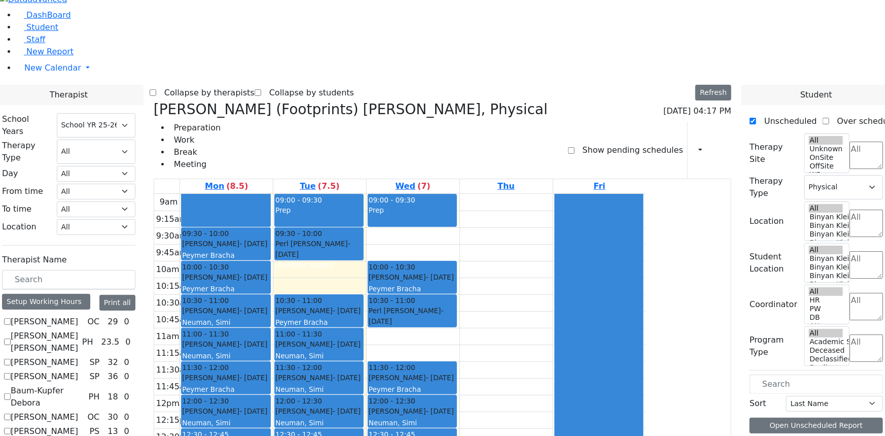
scroll to position [138, 0]
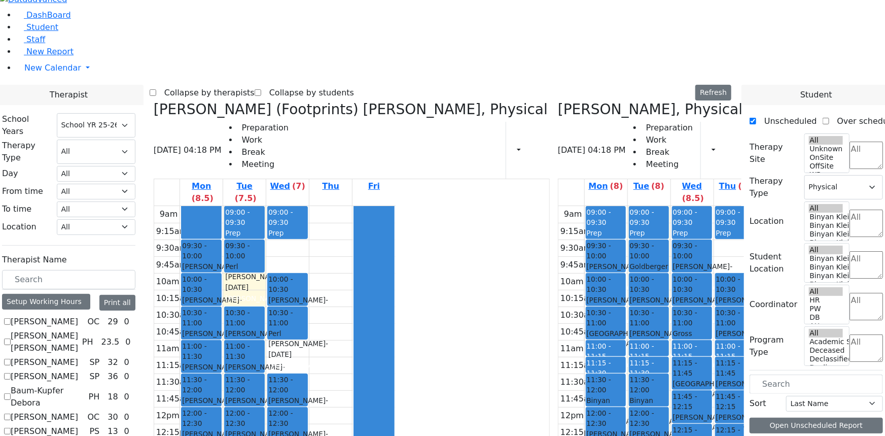
scroll to position [0, 0]
drag, startPoint x: 588, startPoint y: 381, endPoint x: 590, endPoint y: 388, distance: 6.9
click at [590, 388] on div "9am 9:15am 9:30am 9:45am 10am 10:15am 10:30am 10:45am 11am 11:15am 11:30am 11:4…" at bounding box center [678, 407] width 241 height 402
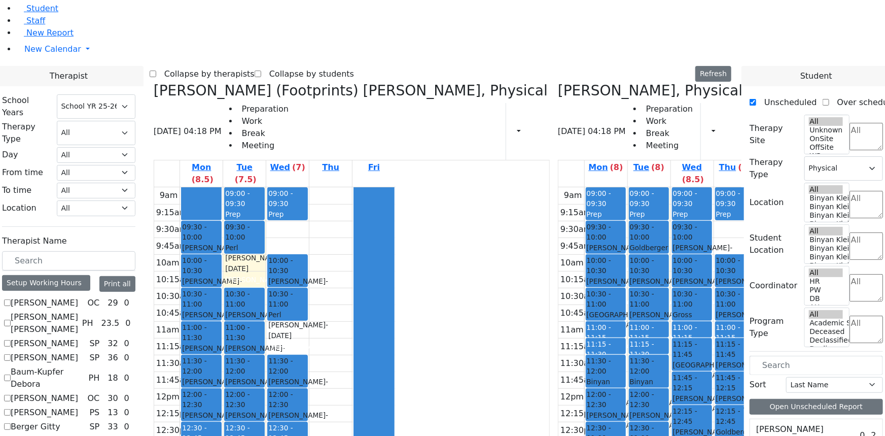
scroll to position [39, 0]
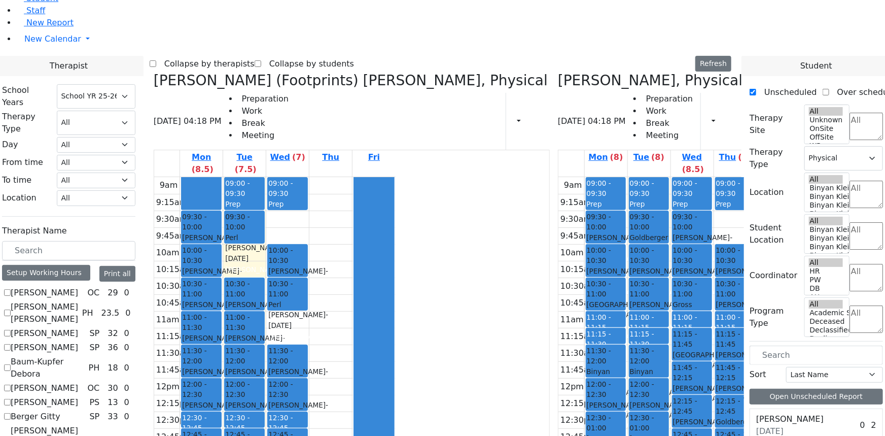
drag, startPoint x: 595, startPoint y: 396, endPoint x: 597, endPoint y: 413, distance: 17.3
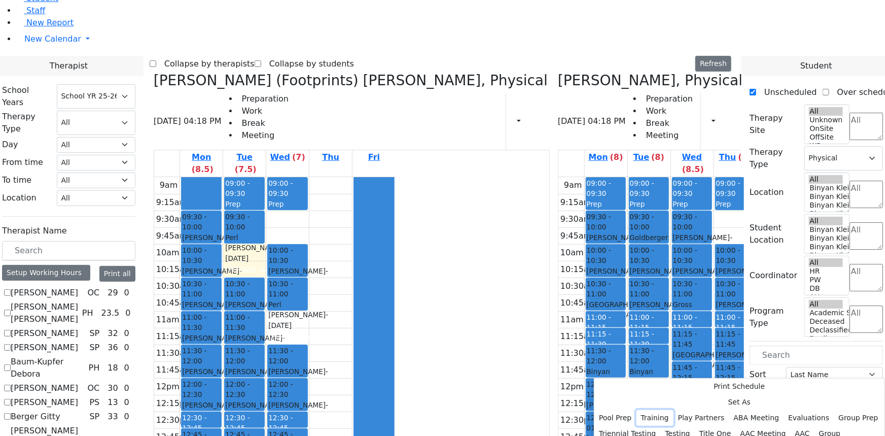
click at [673, 410] on button "Training" at bounding box center [654, 418] width 37 height 16
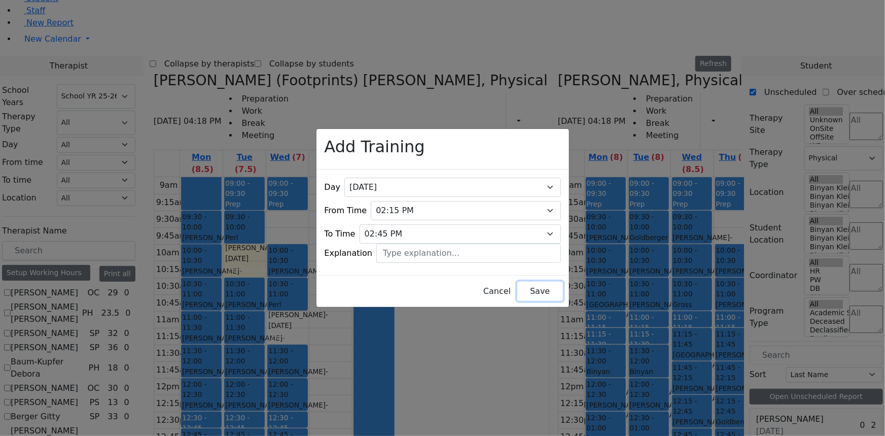
click at [517, 282] on button "Save" at bounding box center [539, 290] width 45 height 19
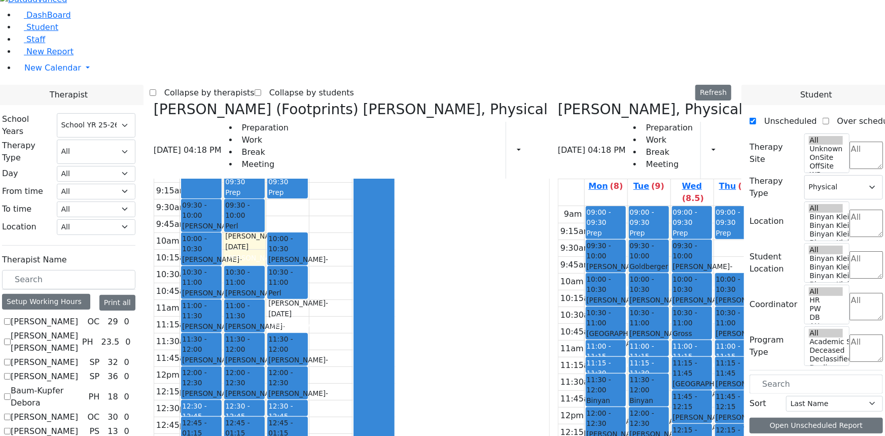
scroll to position [41, 0]
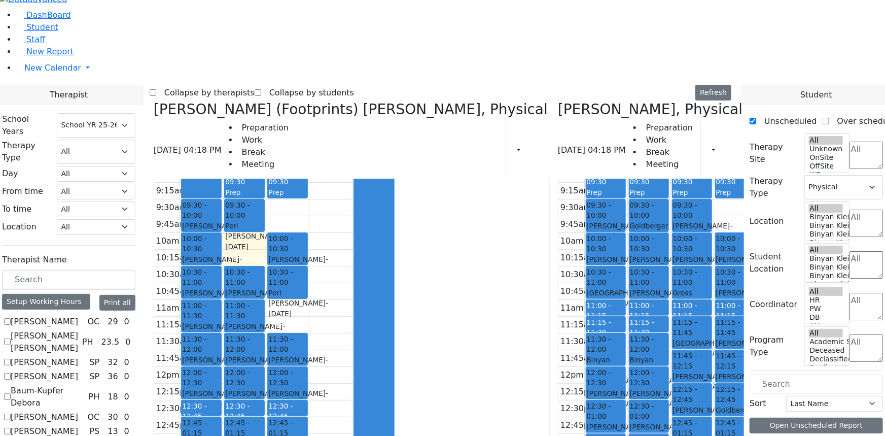
checkbox input "false"
